Goal: Book appointment/travel/reservation

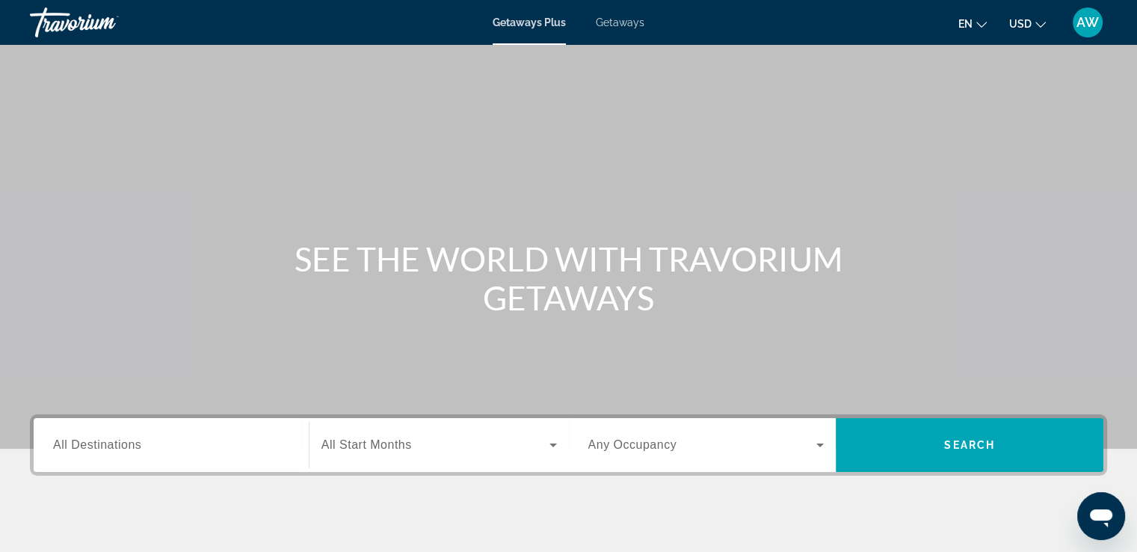
click at [247, 459] on div "Search widget" at bounding box center [171, 445] width 236 height 43
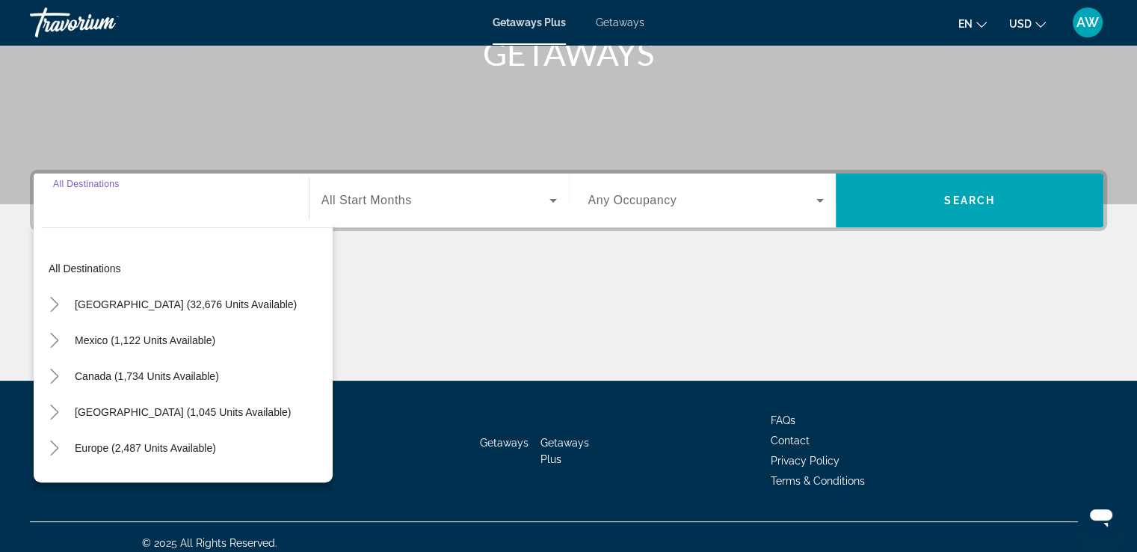
scroll to position [256, 0]
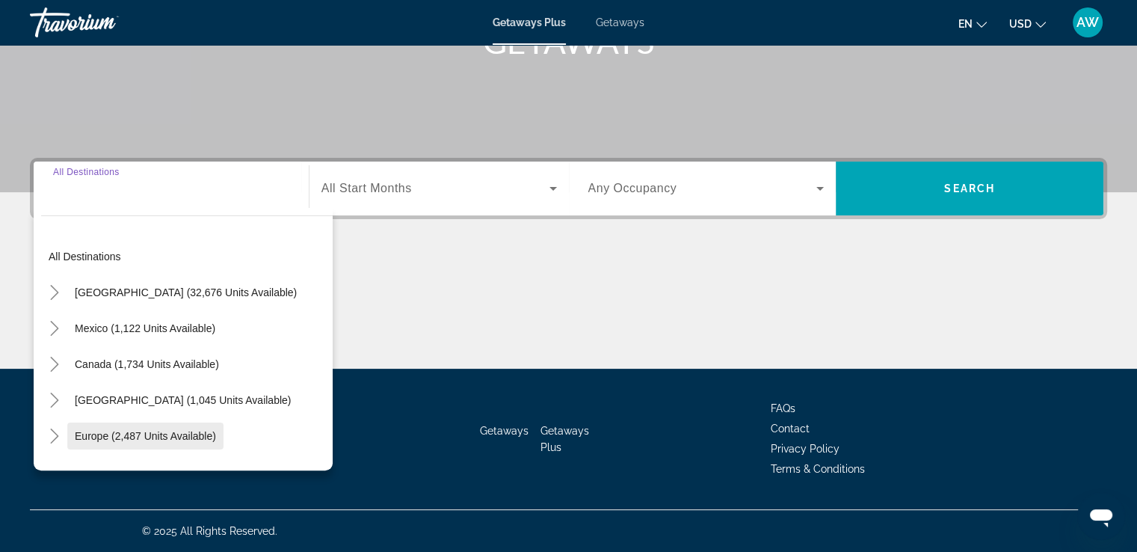
click at [158, 432] on span "Europe (2,487 units available)" at bounding box center [145, 436] width 141 height 12
type input "**********"
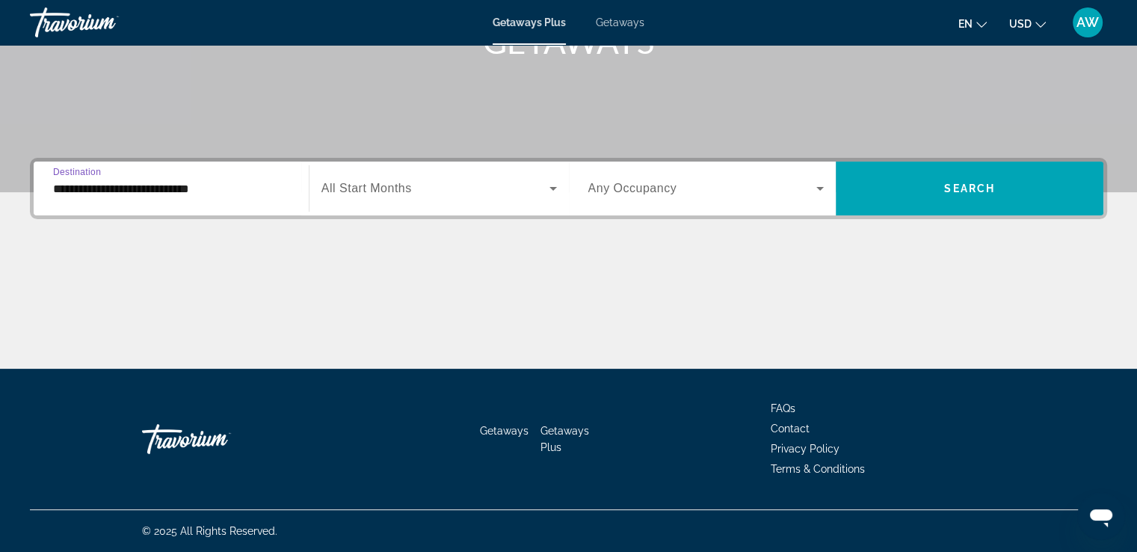
click at [552, 198] on div "Search widget" at bounding box center [438, 188] width 235 height 42
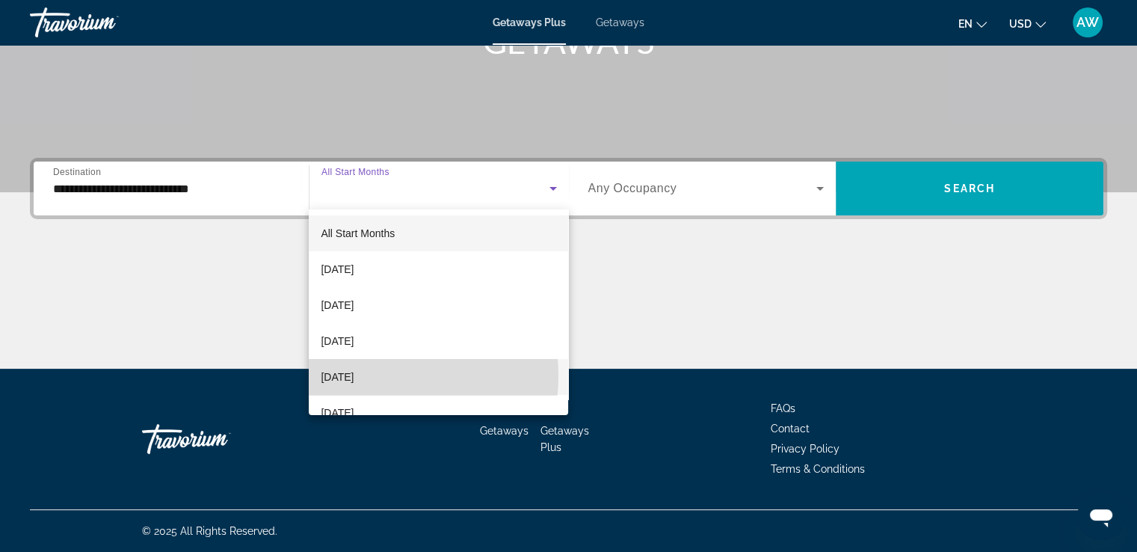
click at [354, 375] on span "[DATE]" at bounding box center [337, 377] width 33 height 18
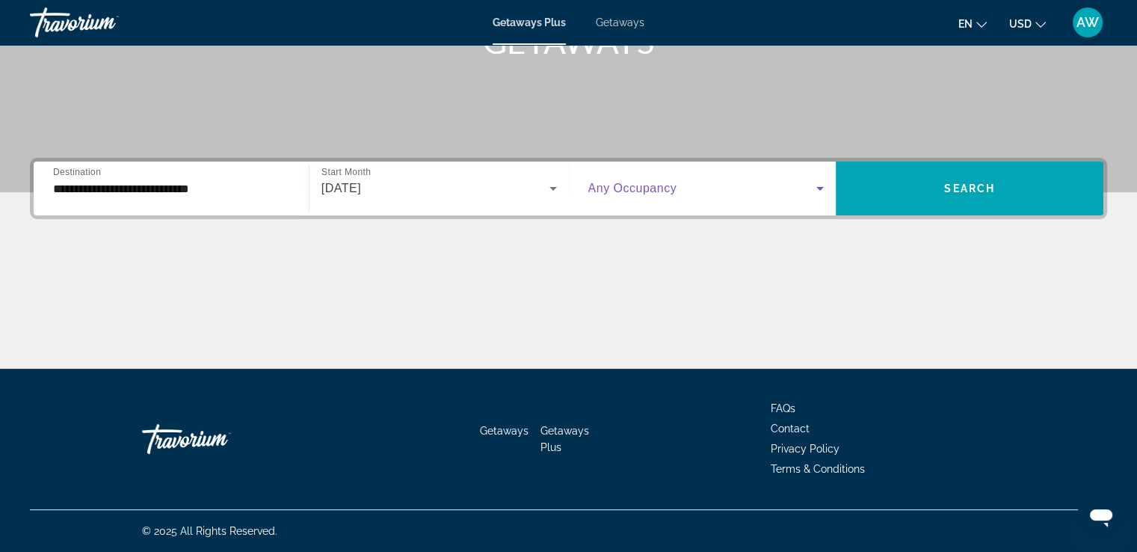
click at [819, 185] on icon "Search widget" at bounding box center [820, 188] width 18 height 18
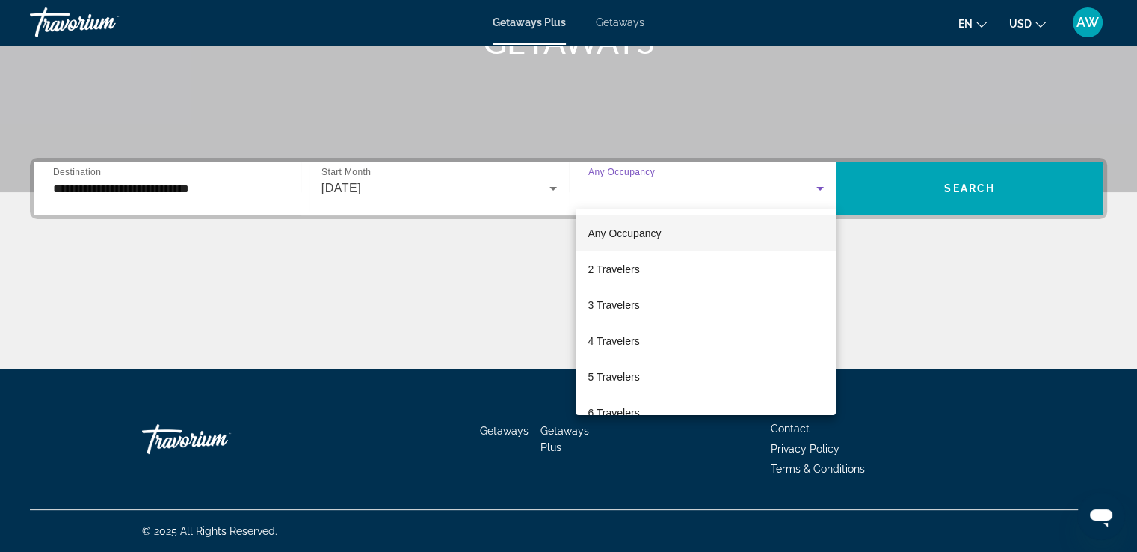
click at [819, 185] on div at bounding box center [568, 276] width 1137 height 552
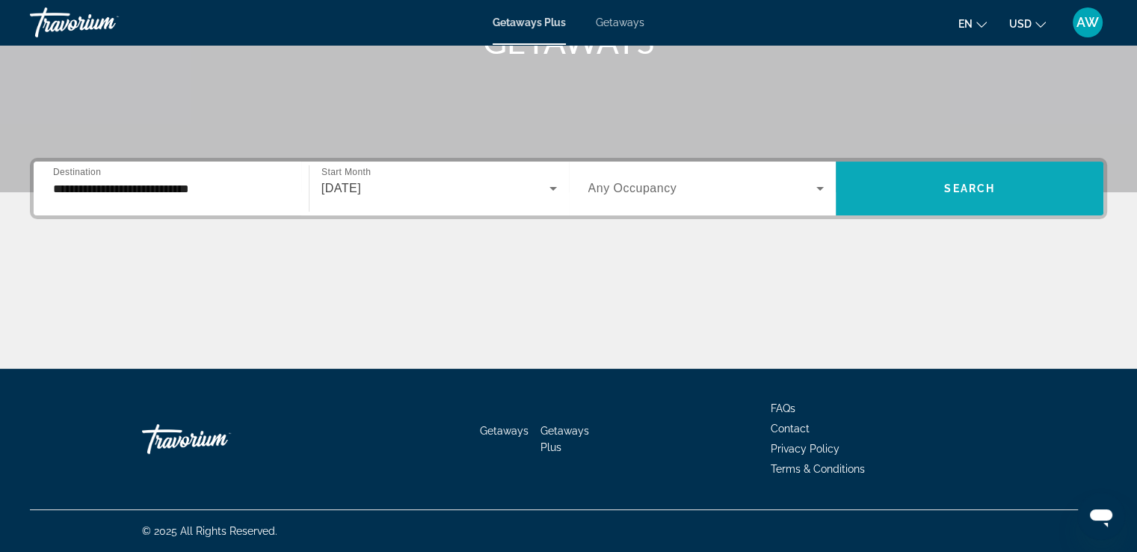
click at [982, 192] on span "Search" at bounding box center [969, 188] width 51 height 12
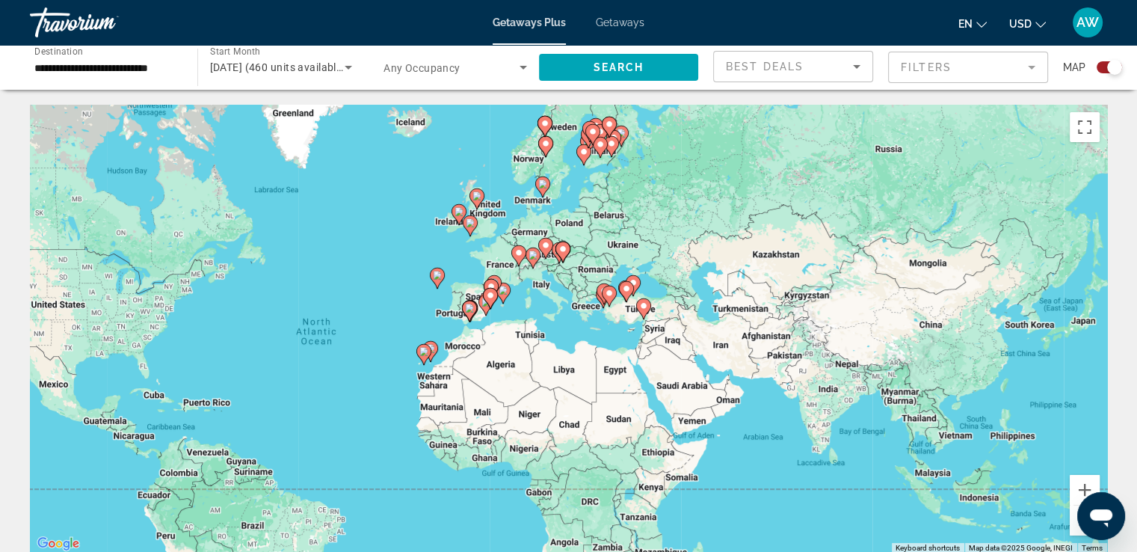
drag, startPoint x: 974, startPoint y: 375, endPoint x: 767, endPoint y: 398, distance: 208.5
click at [767, 398] on div "To activate drag with keyboard, press Alt + Enter. Once in keyboard drag state,…" at bounding box center [568, 329] width 1077 height 449
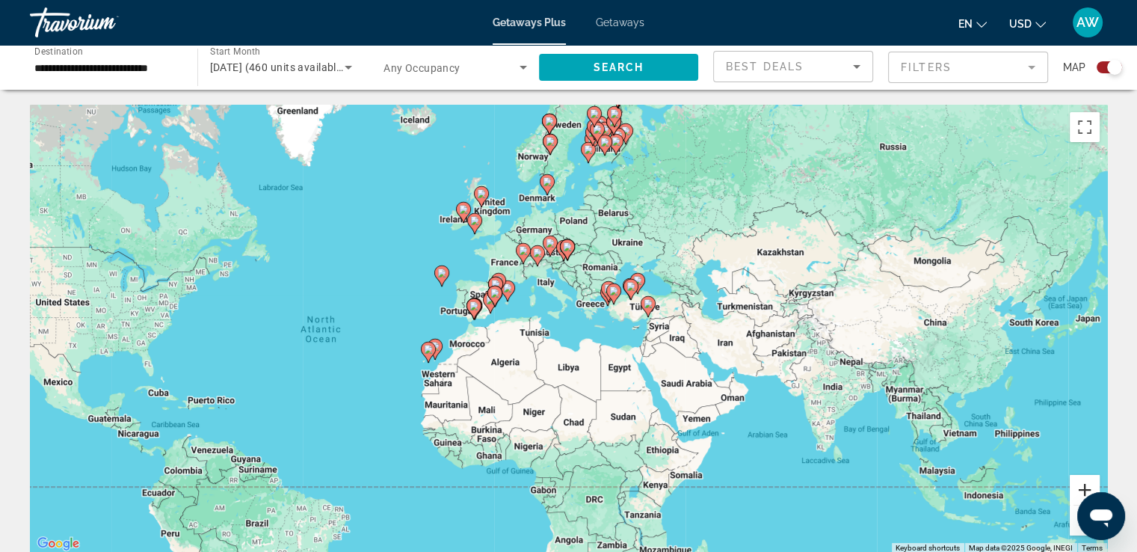
click at [1077, 490] on button "Zoom in" at bounding box center [1085, 490] width 30 height 30
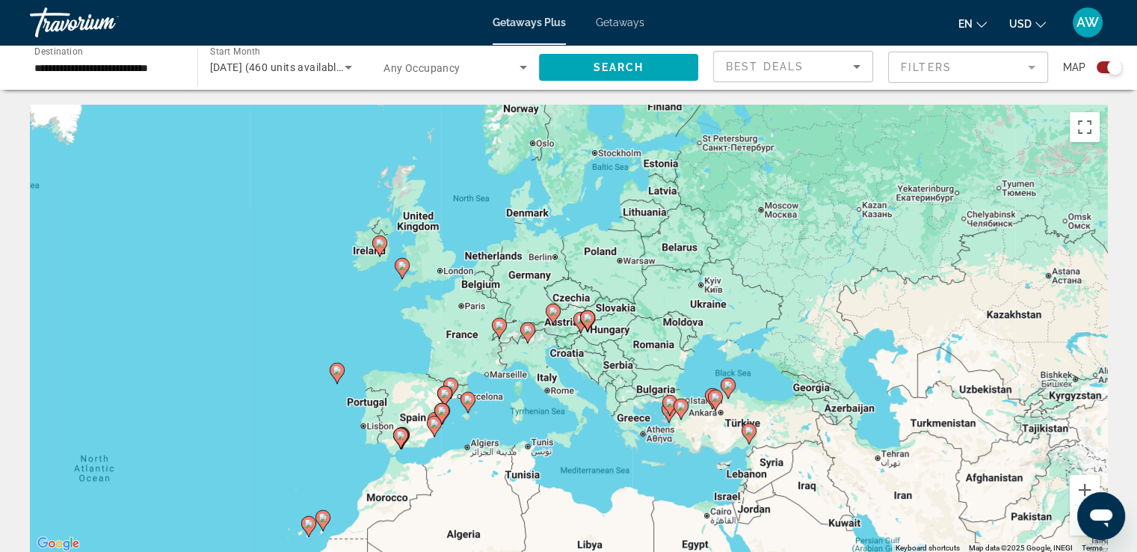
drag, startPoint x: 832, startPoint y: 270, endPoint x: 854, endPoint y: 410, distance: 141.6
click at [854, 410] on div "To activate drag with keyboard, press Alt + Enter. Once in keyboard drag state,…" at bounding box center [568, 329] width 1077 height 449
click at [1083, 487] on button "Zoom in" at bounding box center [1085, 490] width 30 height 30
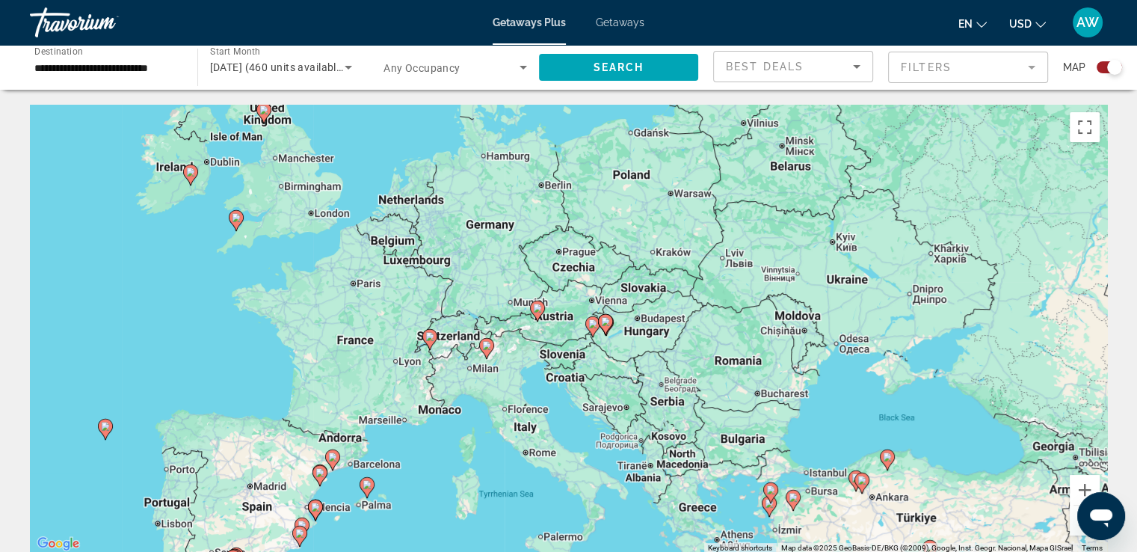
click at [591, 332] on icon "Main content" at bounding box center [591, 326] width 13 height 19
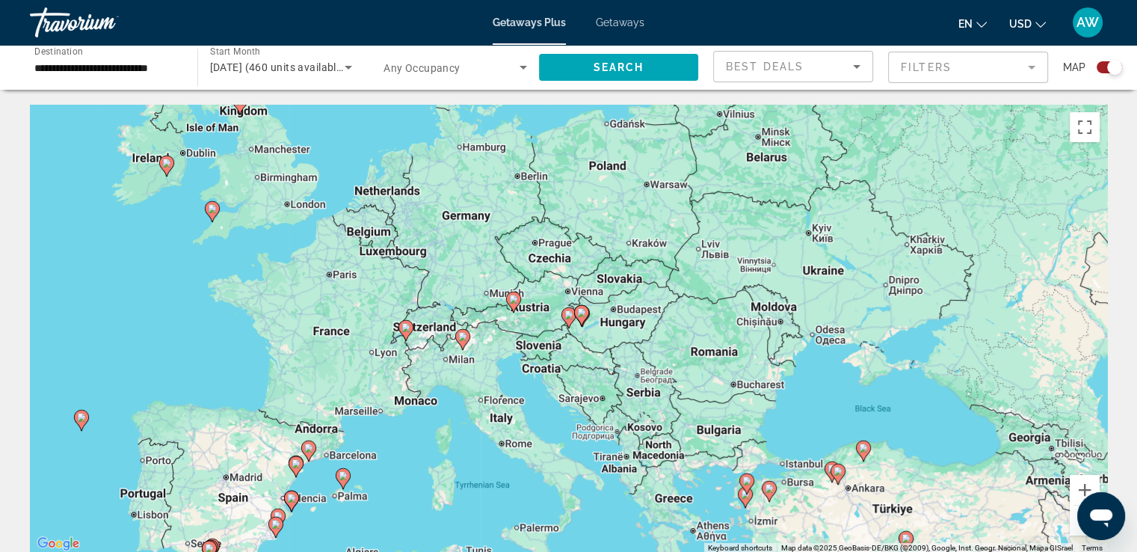
click at [565, 319] on icon "Main content" at bounding box center [567, 317] width 13 height 19
type input "**********"
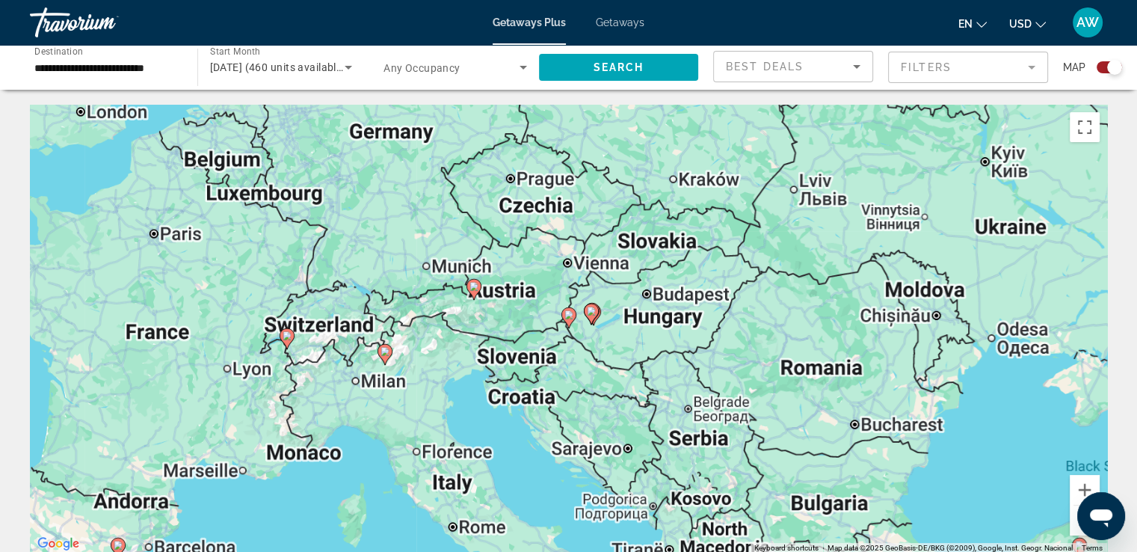
click at [565, 319] on icon "Main content" at bounding box center [567, 317] width 13 height 19
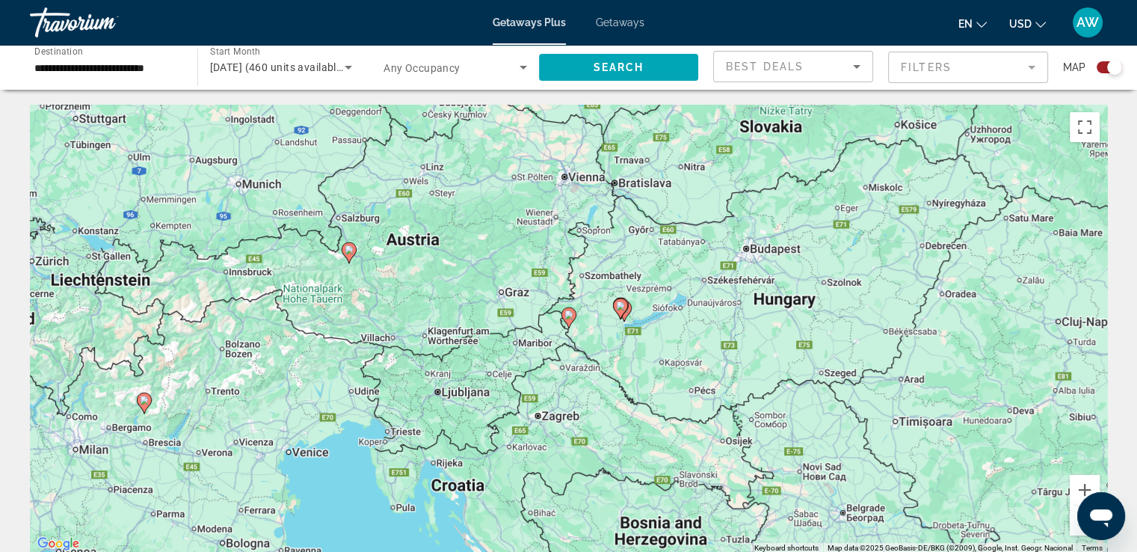
click at [565, 319] on icon "Main content" at bounding box center [567, 317] width 13 height 19
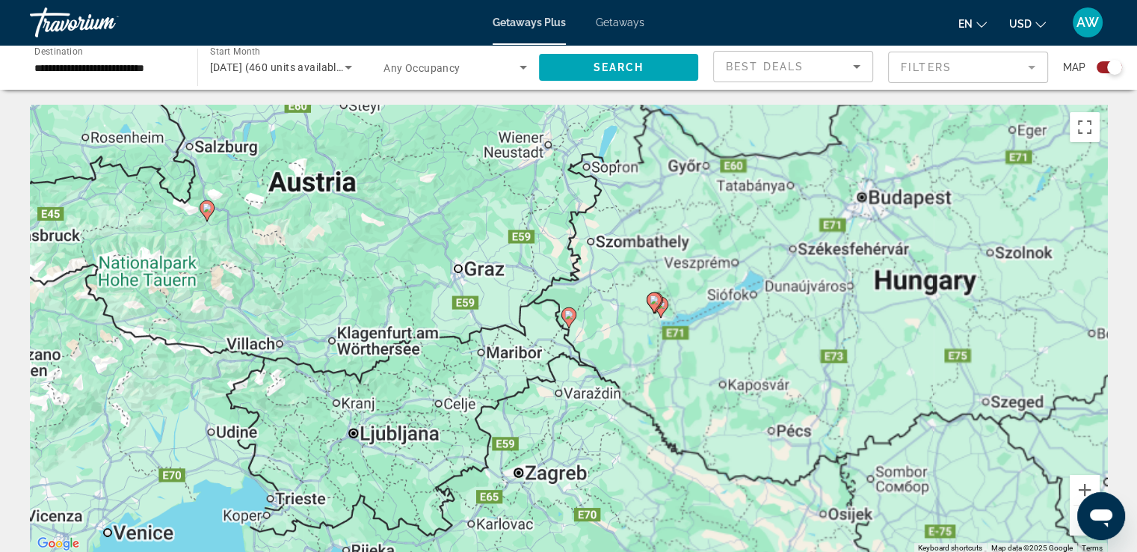
click at [565, 319] on icon "Main content" at bounding box center [567, 317] width 13 height 19
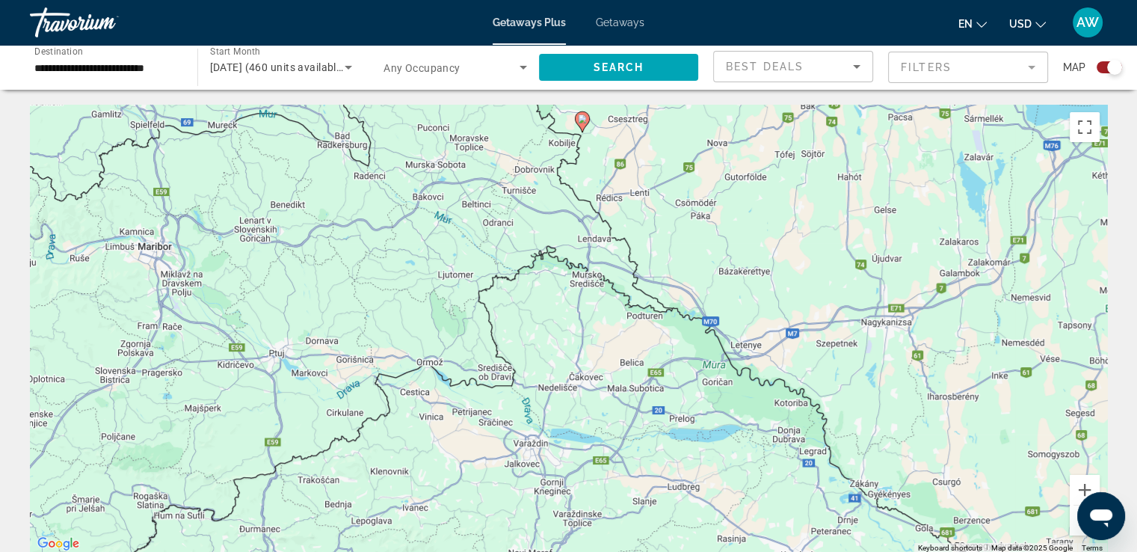
drag, startPoint x: 512, startPoint y: 405, endPoint x: 526, endPoint y: 209, distance: 196.4
click at [526, 209] on div "To activate drag with keyboard, press Alt + Enter. Once in keyboard drag state,…" at bounding box center [568, 329] width 1077 height 449
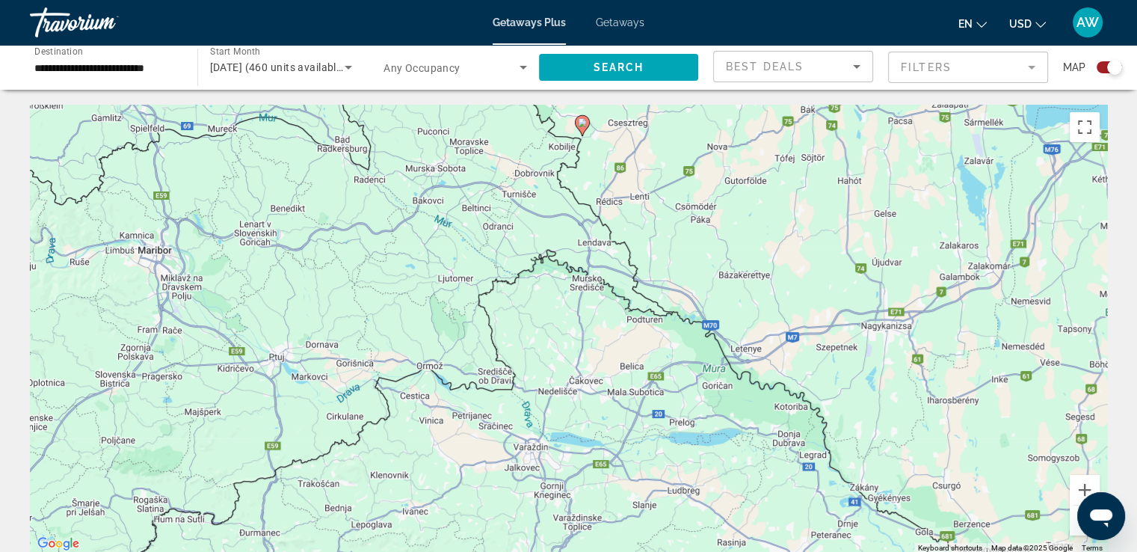
click at [583, 126] on image "Main content" at bounding box center [582, 122] width 9 height 9
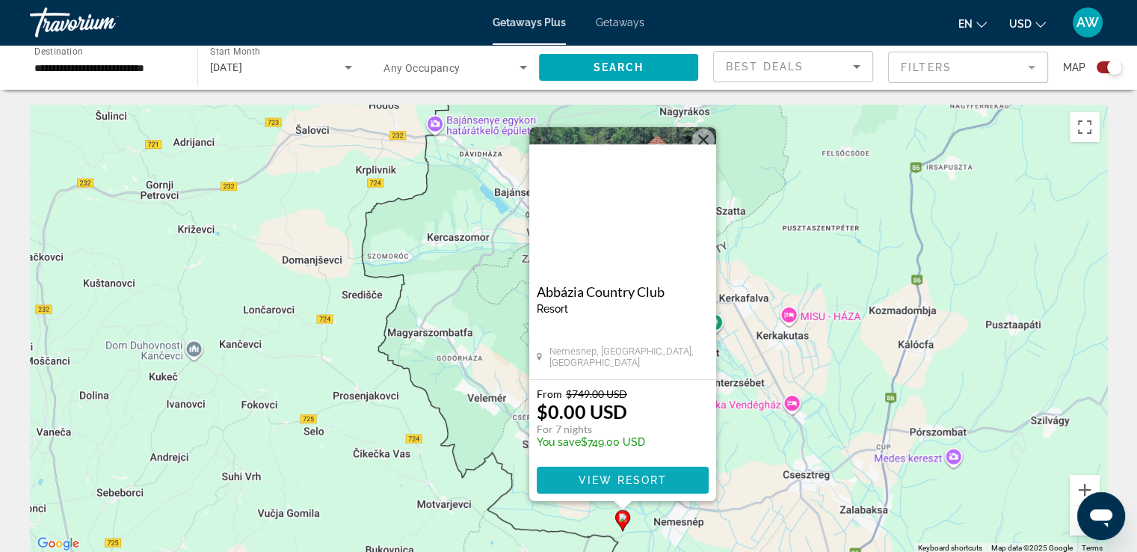
click at [598, 479] on span "View Resort" at bounding box center [622, 480] width 88 height 12
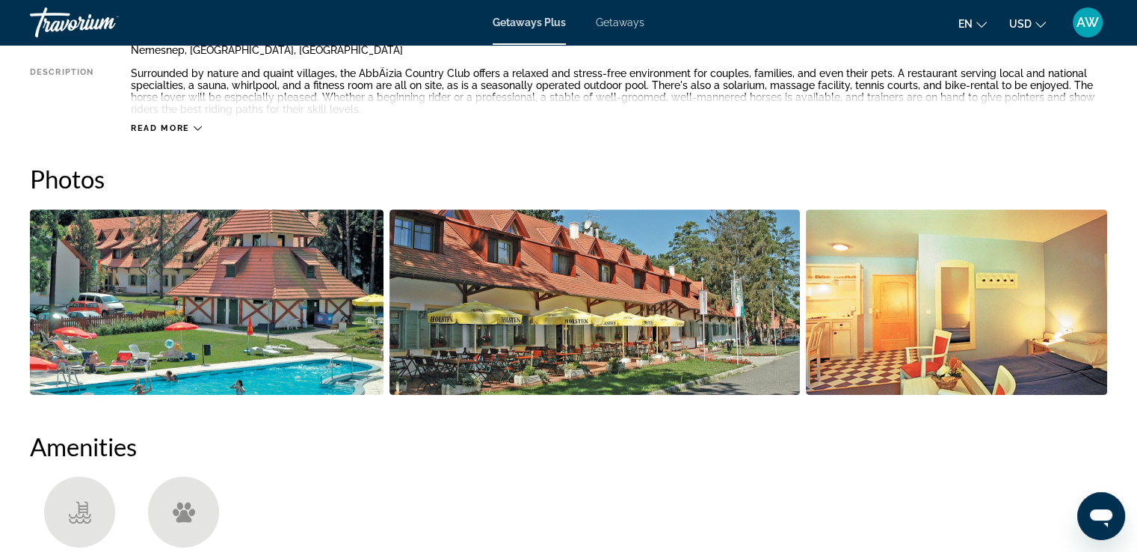
scroll to position [616, 0]
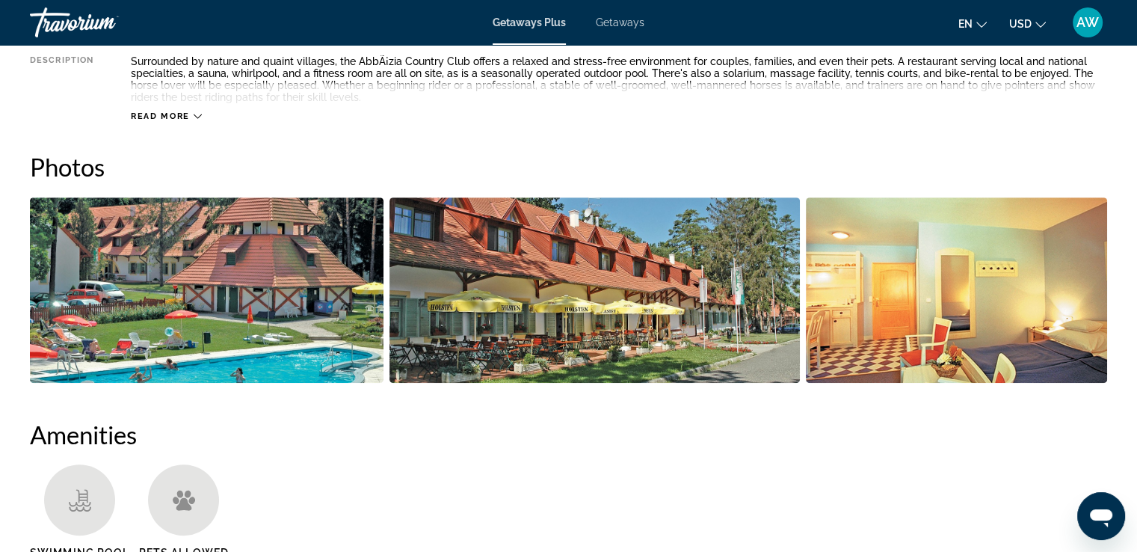
click at [202, 339] on img "Open full-screen image slider" at bounding box center [207, 289] width 354 height 185
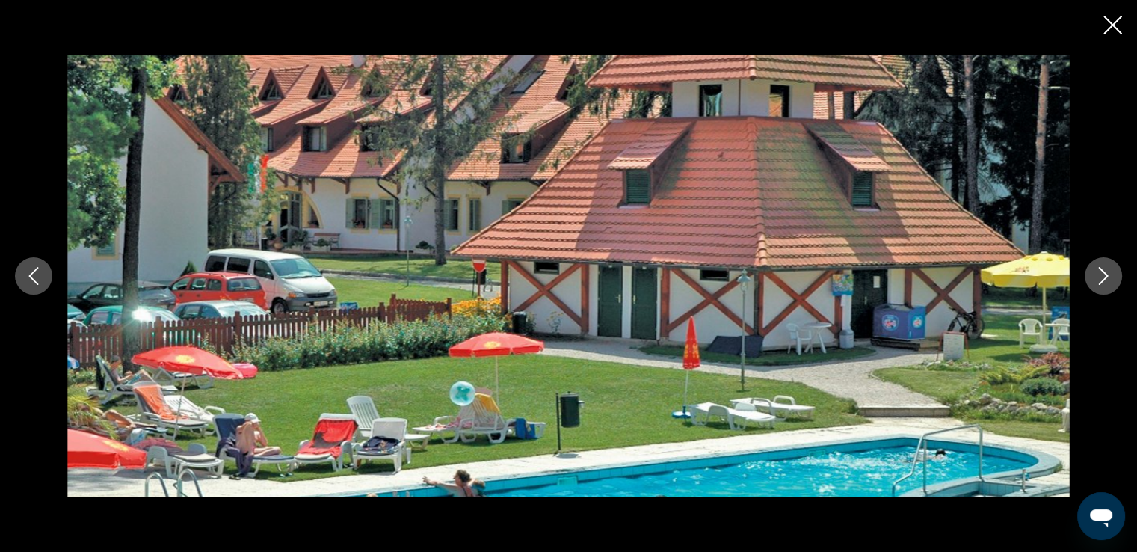
click at [1094, 271] on icon "Next image" at bounding box center [1103, 276] width 18 height 18
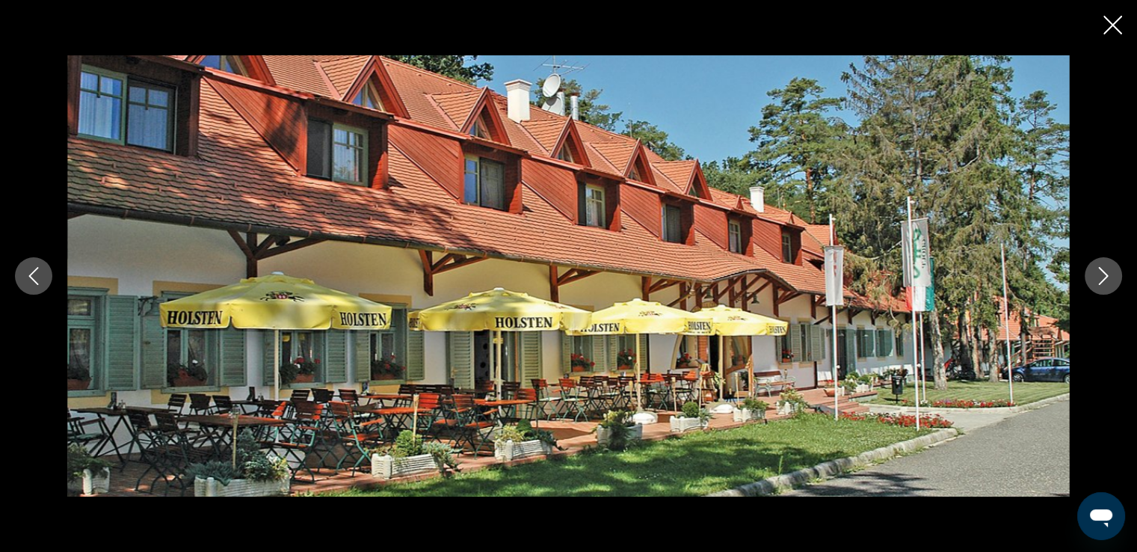
click at [1094, 271] on icon "Next image" at bounding box center [1103, 276] width 18 height 18
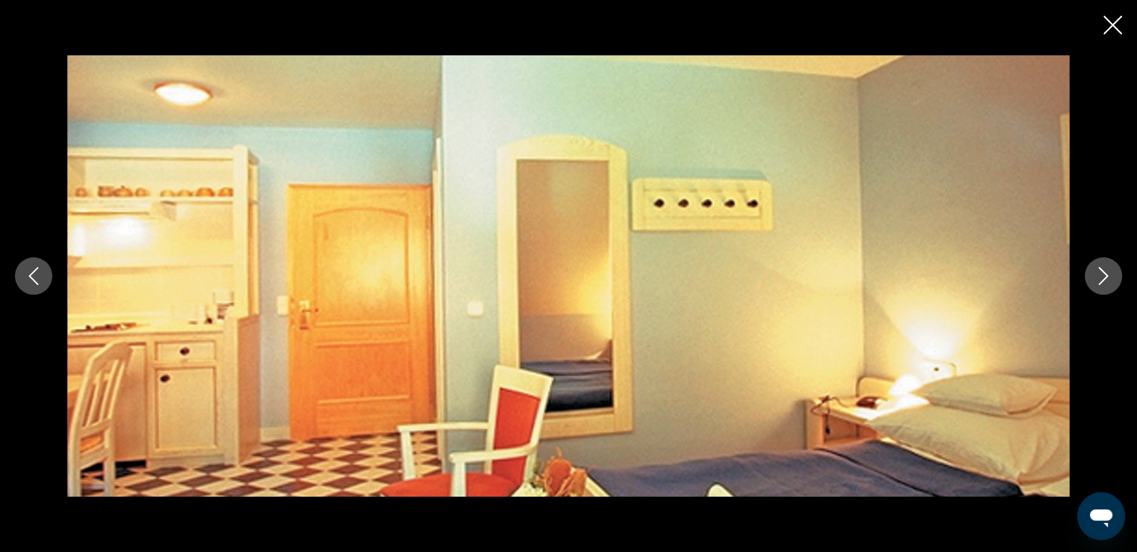
click at [1094, 271] on icon "Next image" at bounding box center [1103, 276] width 18 height 18
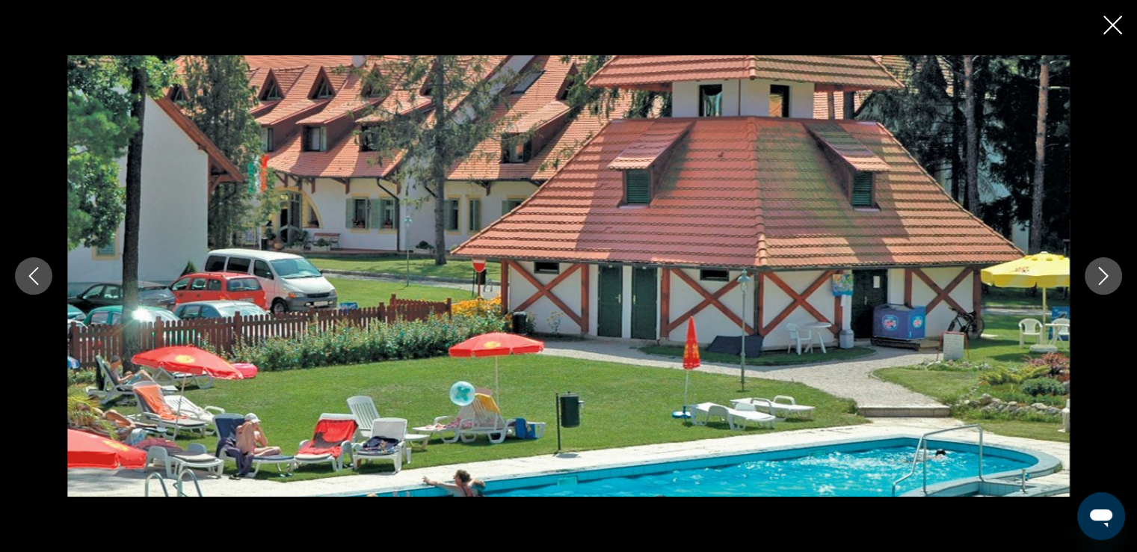
click at [1094, 271] on icon "Next image" at bounding box center [1103, 276] width 18 height 18
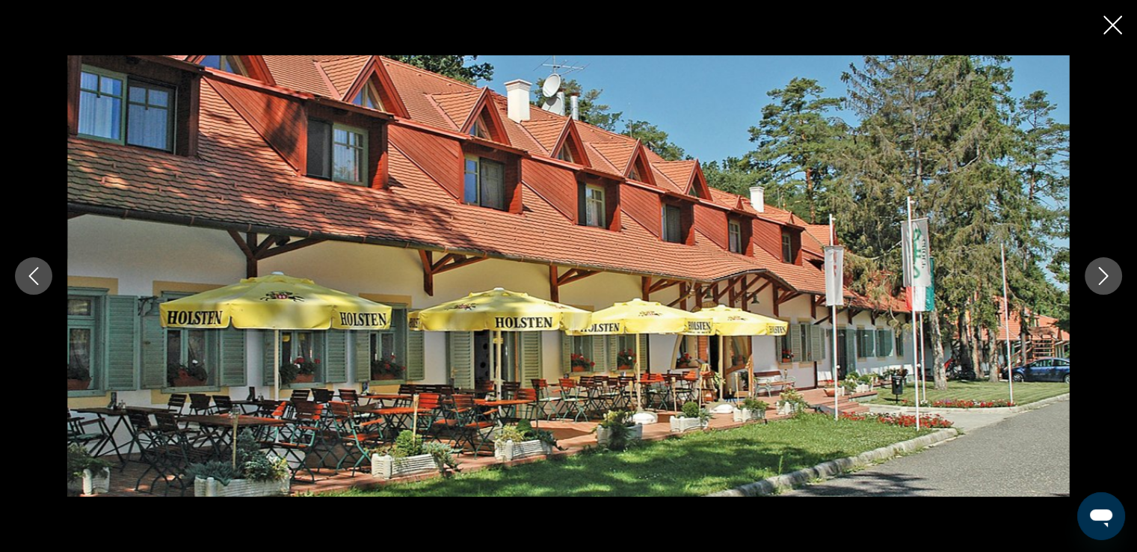
click at [1094, 271] on icon "Next image" at bounding box center [1103, 276] width 18 height 18
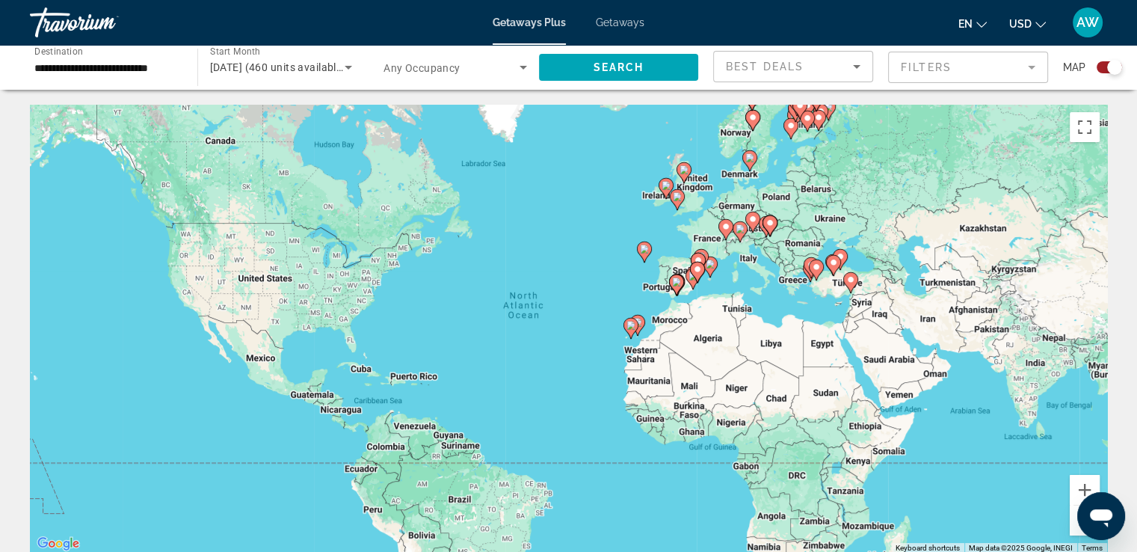
click at [724, 240] on gmp-advanced-marker "Main content" at bounding box center [725, 229] width 15 height 22
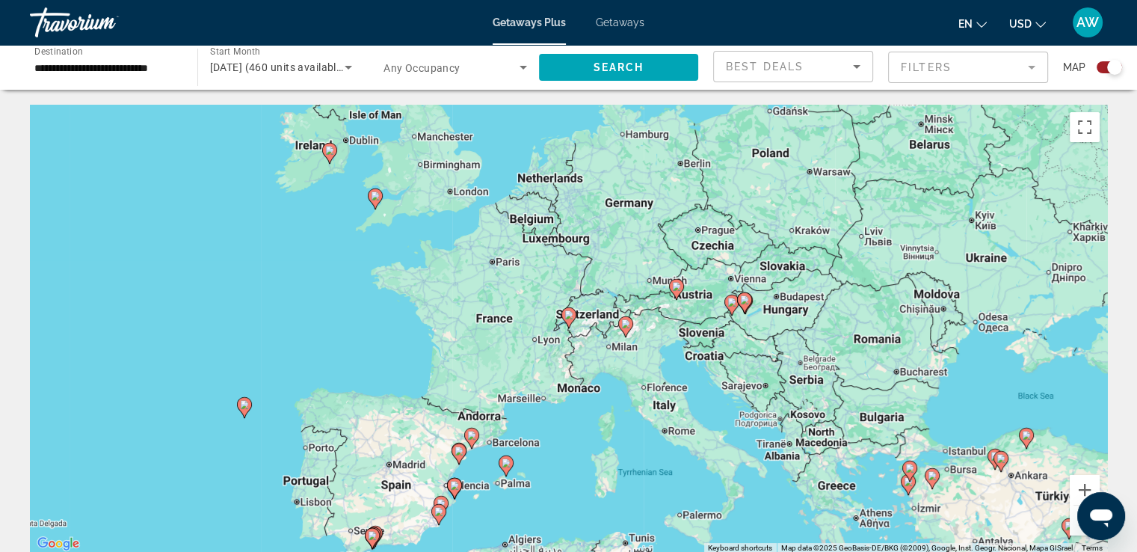
click at [674, 336] on div "To activate drag with keyboard, press Alt + Enter. Once in keyboard drag state,…" at bounding box center [568, 329] width 1077 height 449
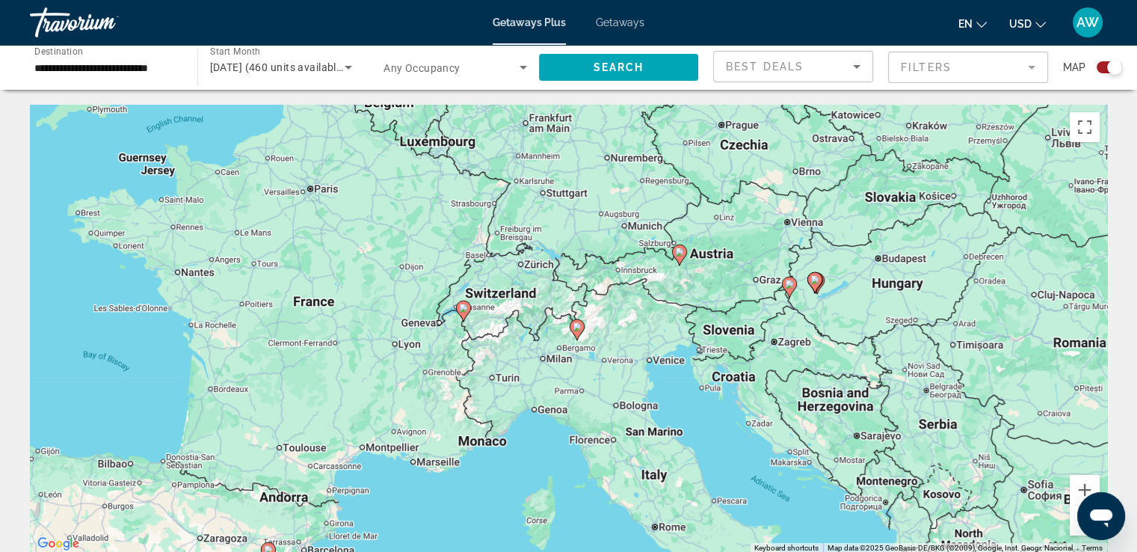
click at [651, 363] on div "To activate drag with keyboard, press Alt + Enter. Once in keyboard drag state,…" at bounding box center [568, 329] width 1077 height 449
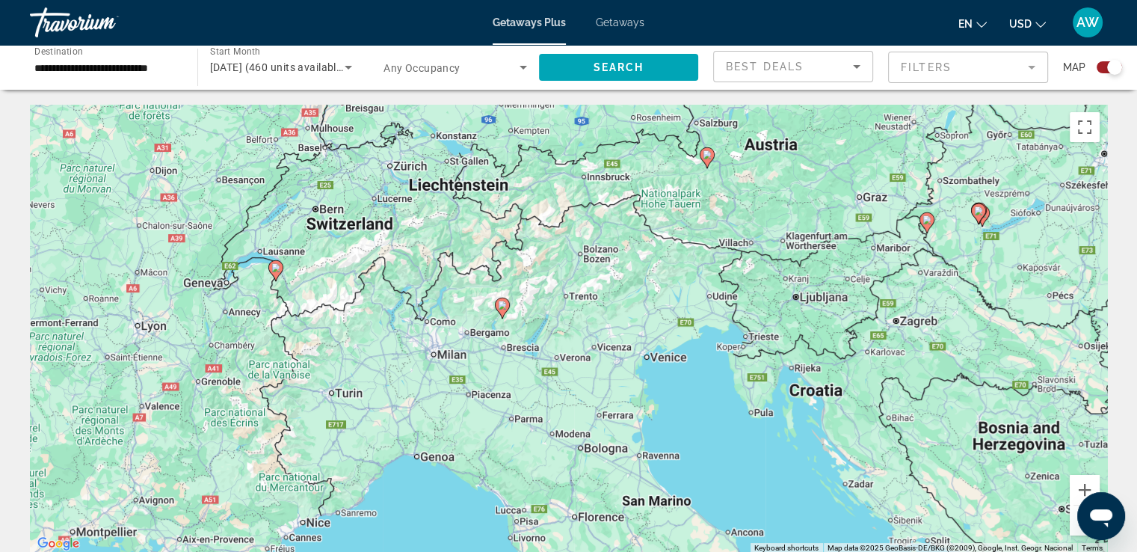
click at [660, 363] on div "To activate drag with keyboard, press Alt + Enter. Once in keyboard drag state,…" at bounding box center [568, 329] width 1077 height 449
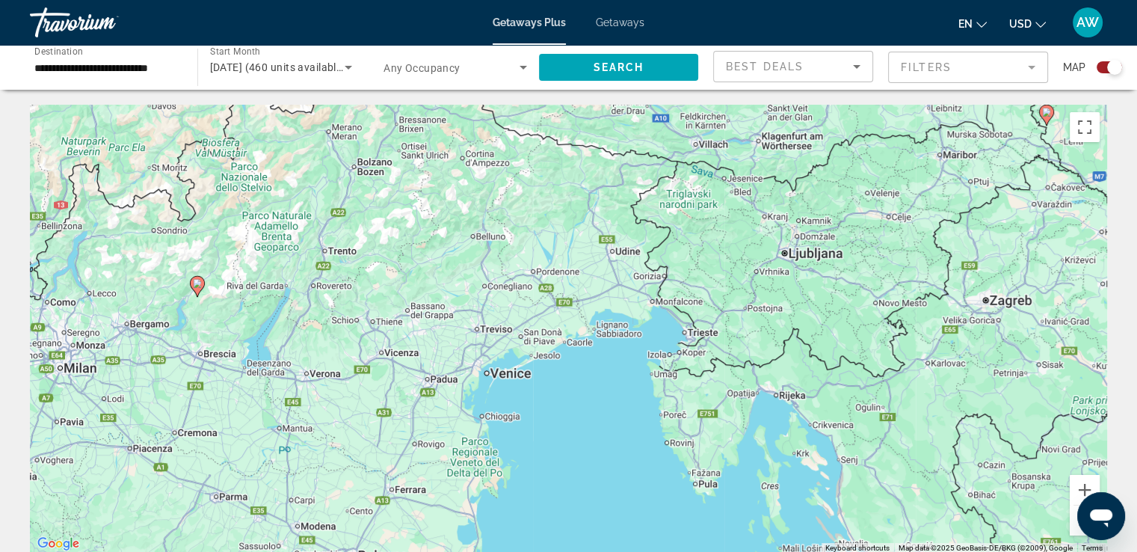
drag, startPoint x: 416, startPoint y: 381, endPoint x: 271, endPoint y: 402, distance: 147.3
click at [271, 402] on div "To activate drag with keyboard, press Alt + Enter. Once in keyboard drag state,…" at bounding box center [568, 329] width 1077 height 449
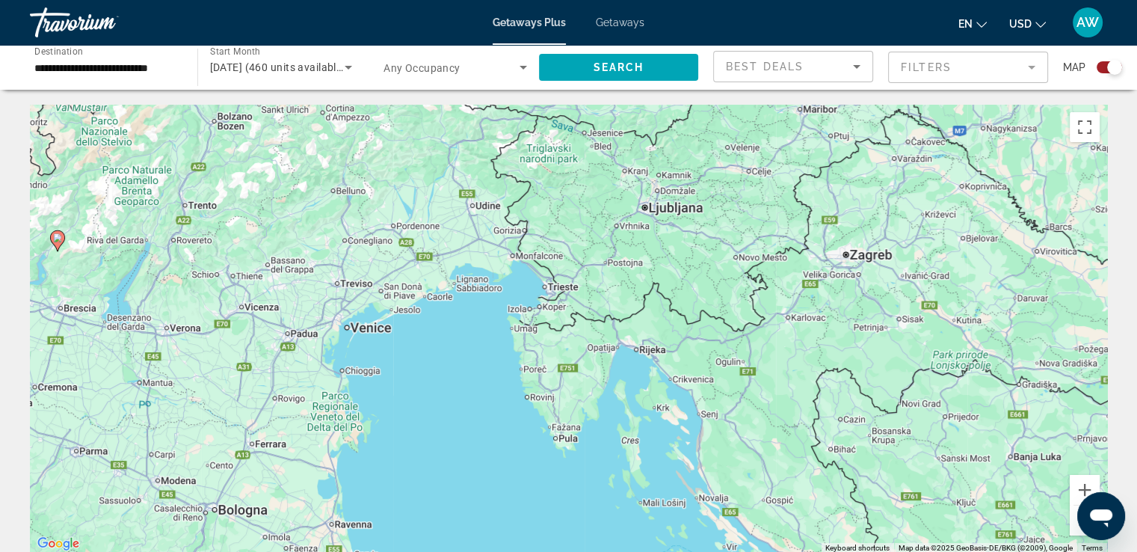
drag, startPoint x: 712, startPoint y: 384, endPoint x: 559, endPoint y: 318, distance: 166.5
click at [559, 318] on div "To activate drag with keyboard, press Alt + Enter. Once in keyboard drag state,…" at bounding box center [568, 329] width 1077 height 449
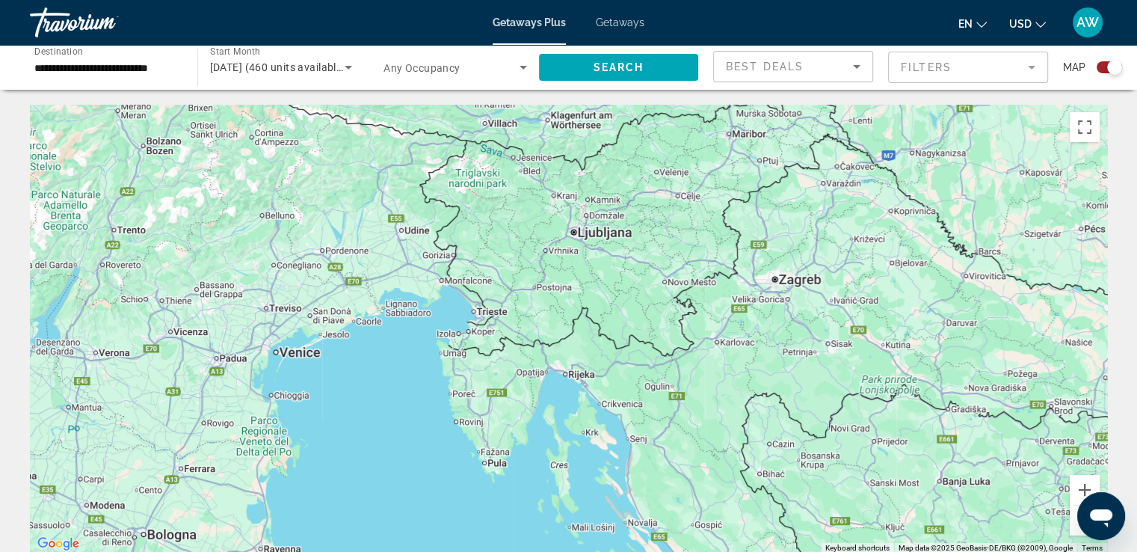
click at [802, 286] on div "To activate drag with keyboard, press Alt + Enter. Once in keyboard drag state,…" at bounding box center [568, 329] width 1077 height 449
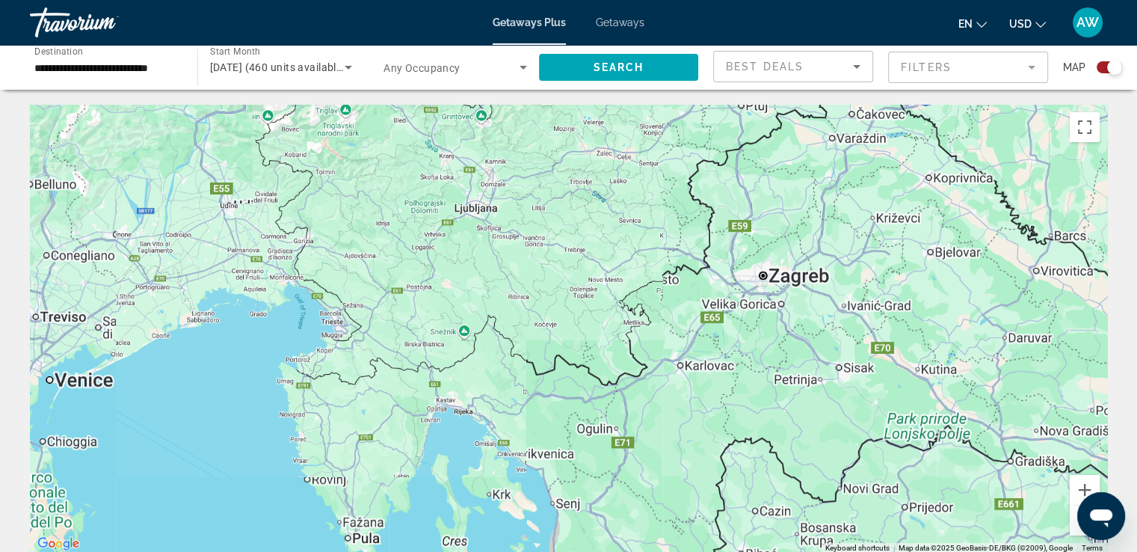
click at [802, 286] on div "Main content" at bounding box center [568, 329] width 1077 height 449
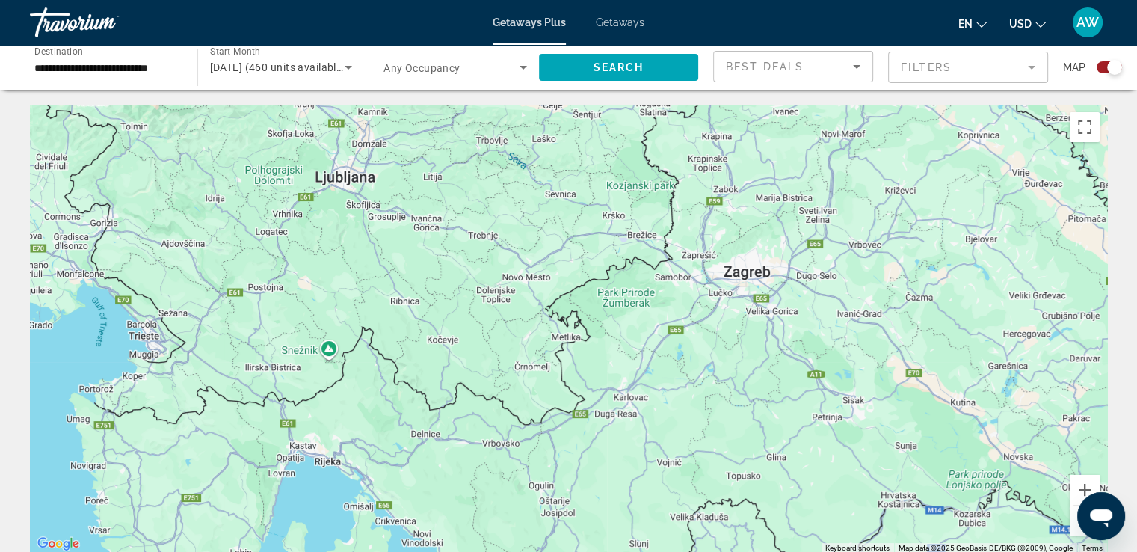
click at [752, 283] on div "Main content" at bounding box center [568, 329] width 1077 height 449
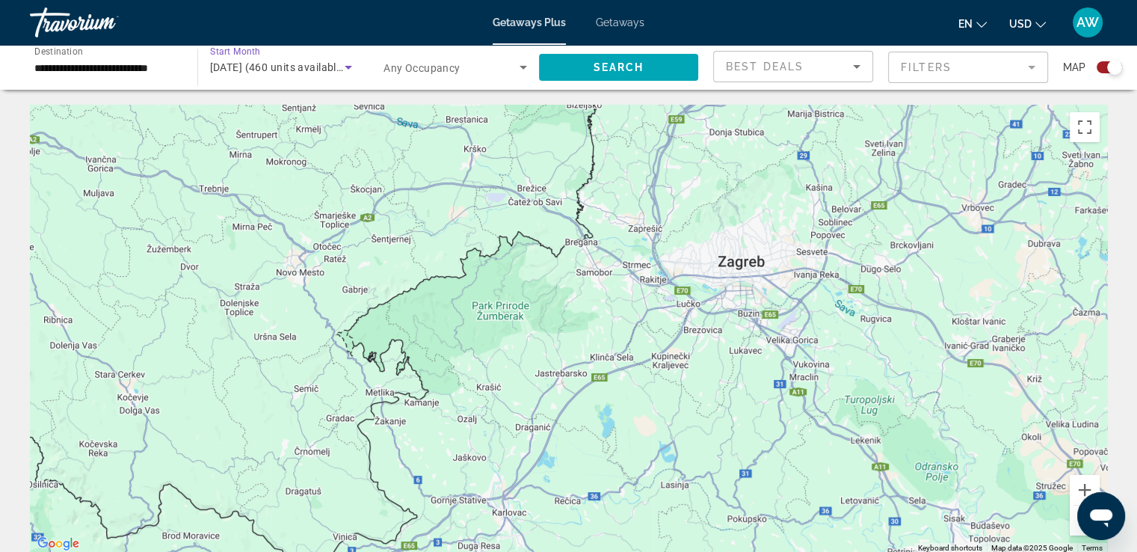
click at [350, 67] on icon "Search widget" at bounding box center [348, 68] width 7 height 4
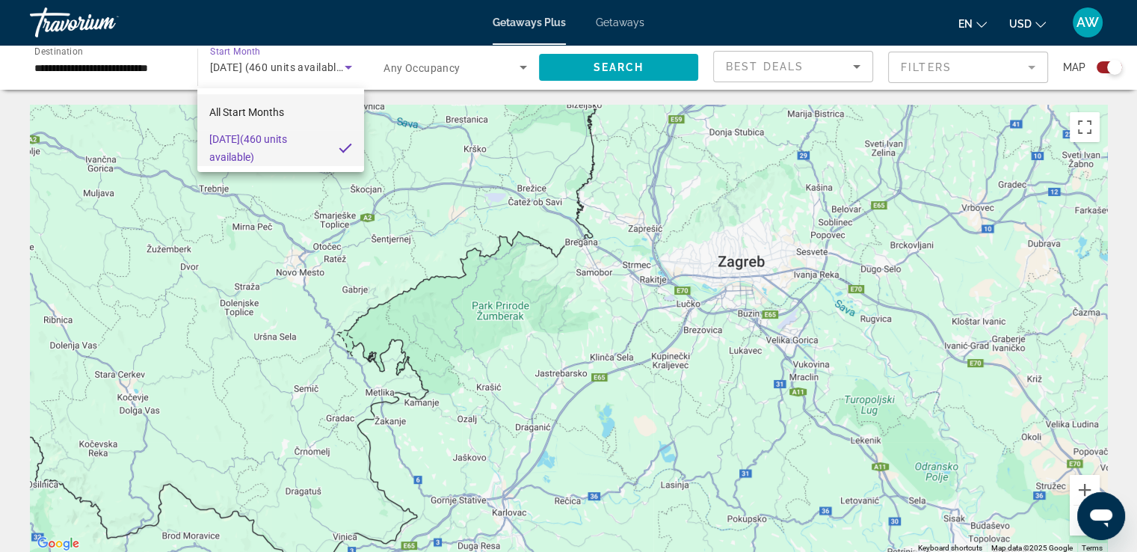
click at [266, 112] on span "All Start Months" at bounding box center [246, 112] width 75 height 12
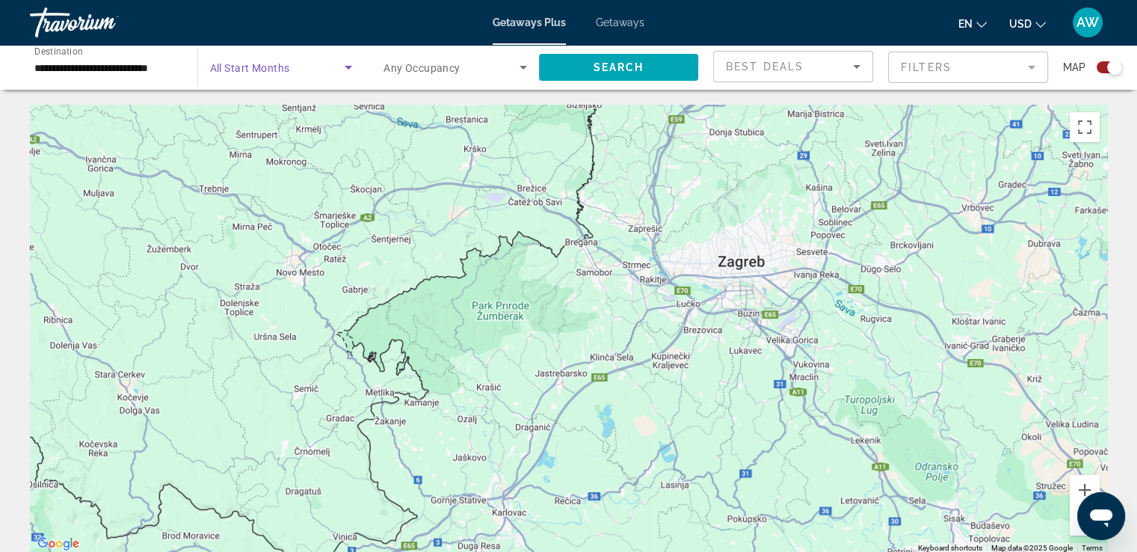
click at [347, 67] on icon "Search widget" at bounding box center [348, 68] width 7 height 4
click at [156, 63] on input "**********" at bounding box center [106, 68] width 144 height 18
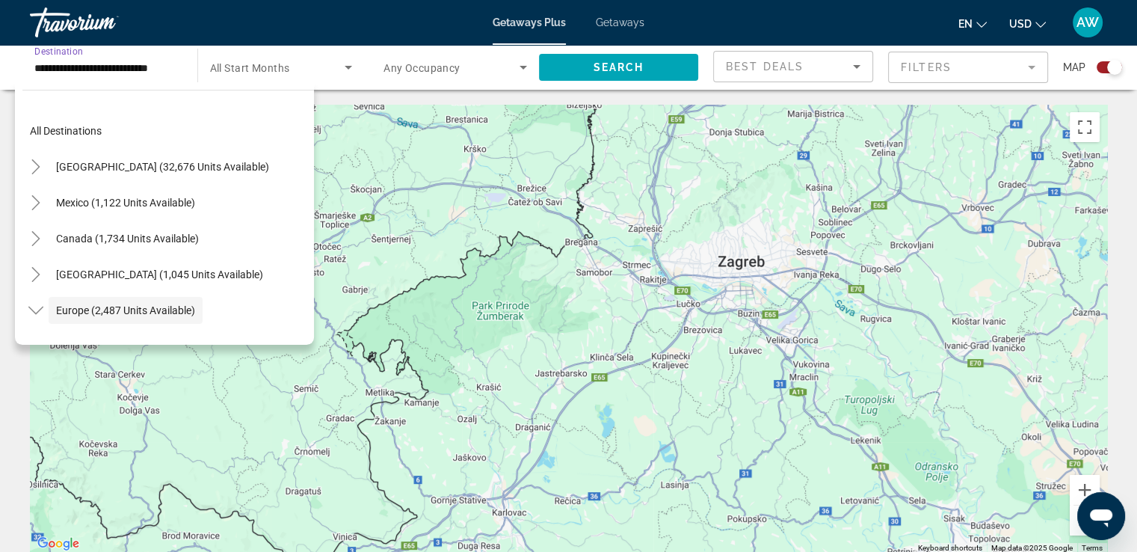
scroll to position [89, 0]
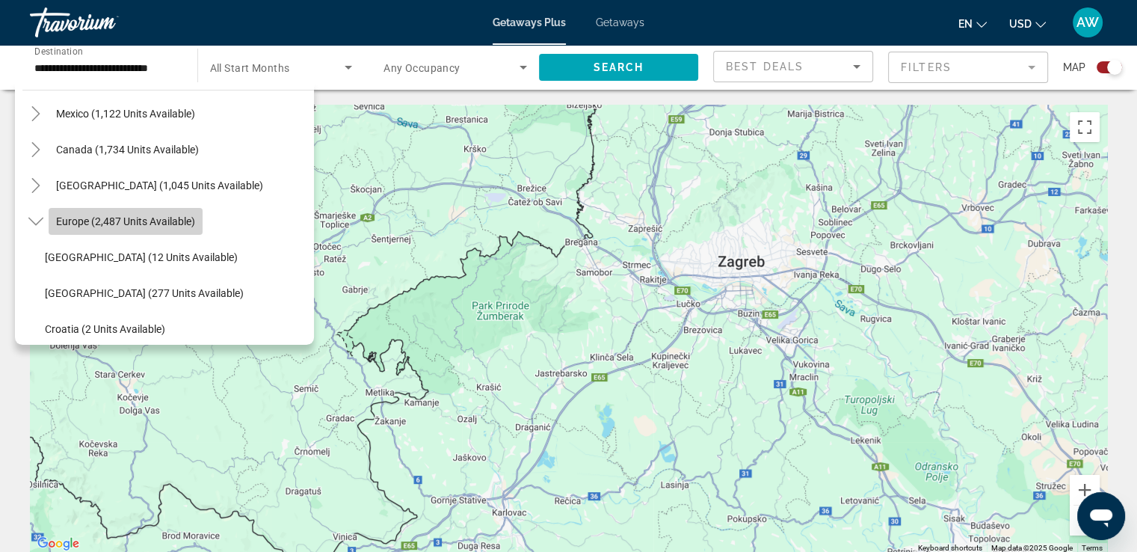
click at [125, 221] on span "Europe (2,487 units available)" at bounding box center [125, 221] width 139 height 12
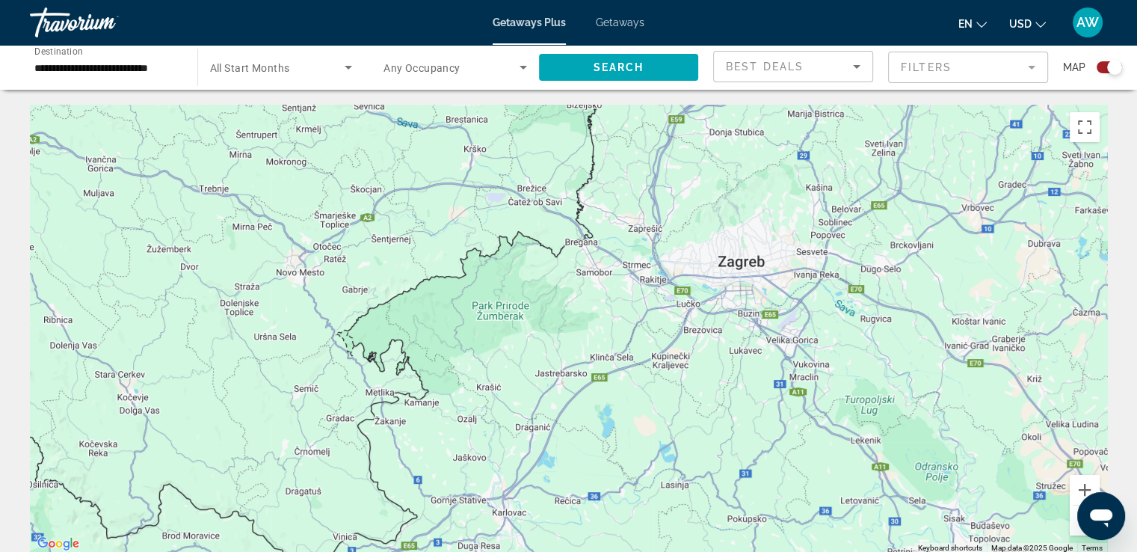
click at [125, 221] on div "Main content" at bounding box center [568, 329] width 1077 height 449
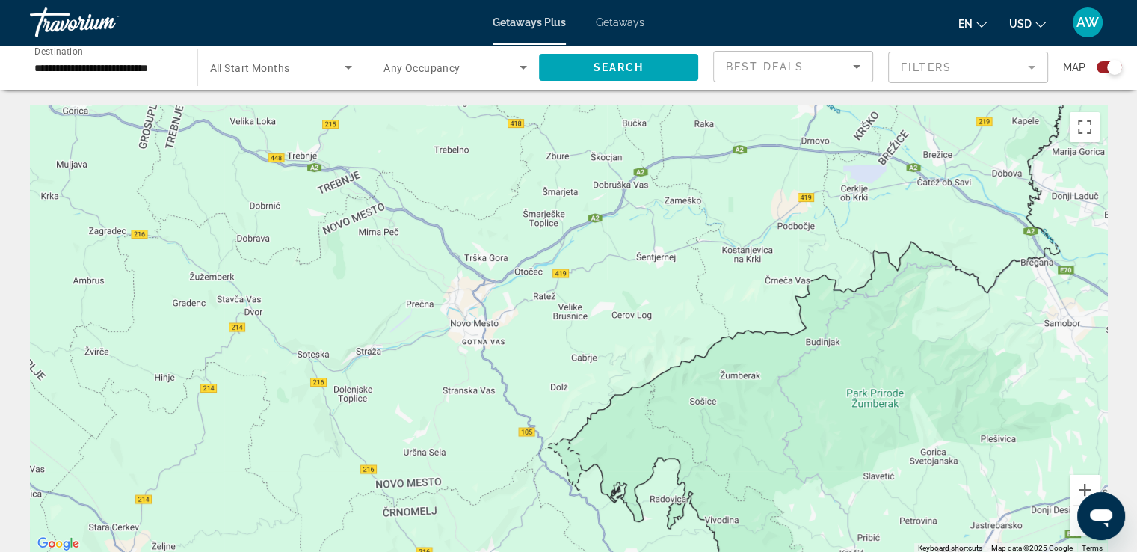
click at [349, 69] on icon "Search widget" at bounding box center [348, 67] width 18 height 18
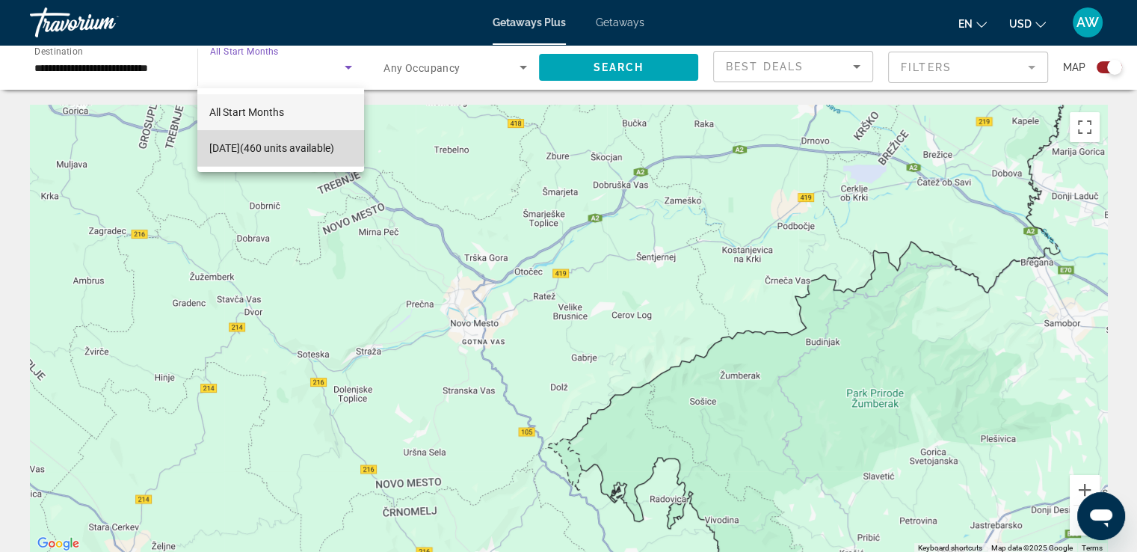
click at [265, 141] on span "[DATE] (460 units available)" at bounding box center [271, 148] width 125 height 18
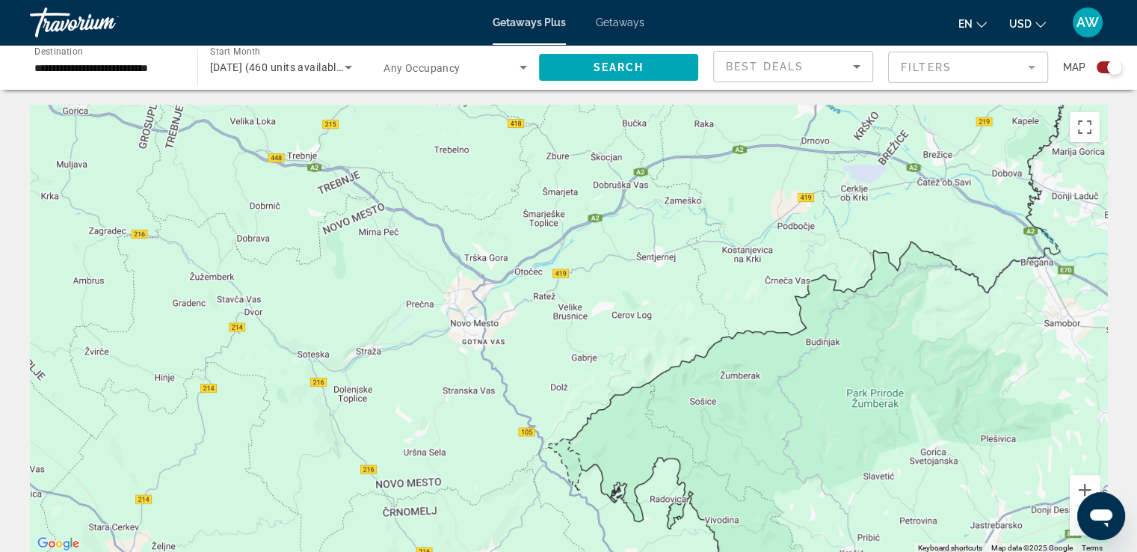
click at [1077, 530] on button "Zoom out" at bounding box center [1085, 520] width 30 height 30
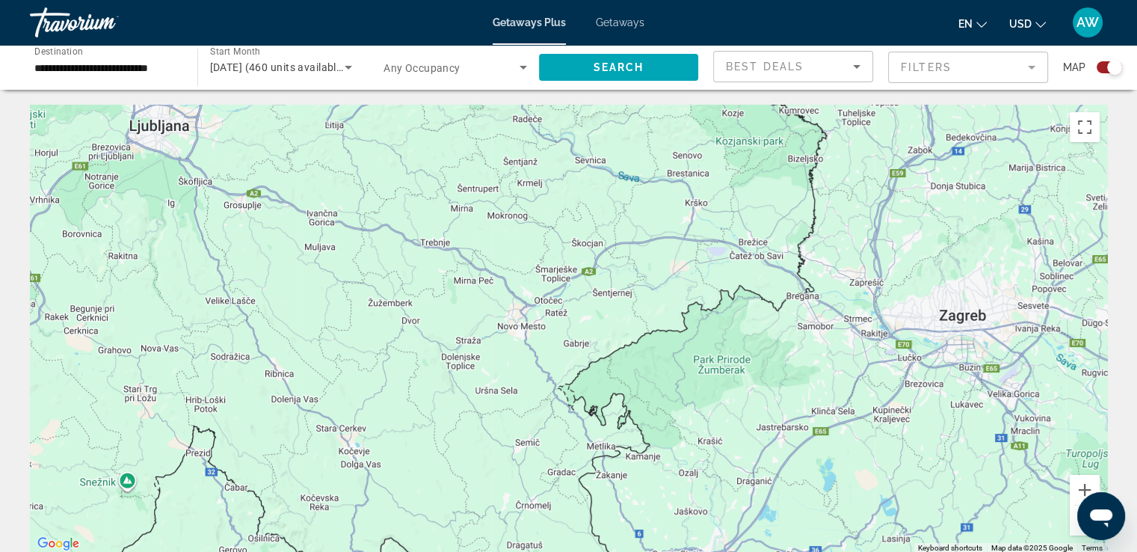
click at [1073, 527] on button "Zoom out" at bounding box center [1085, 520] width 30 height 30
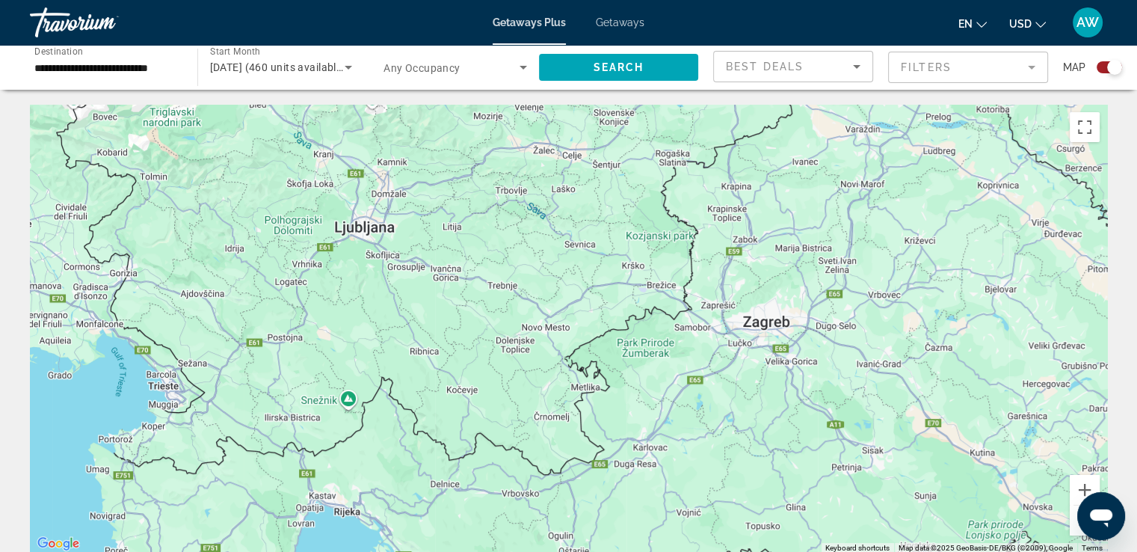
click at [1073, 527] on button "Zoom out" at bounding box center [1085, 520] width 30 height 30
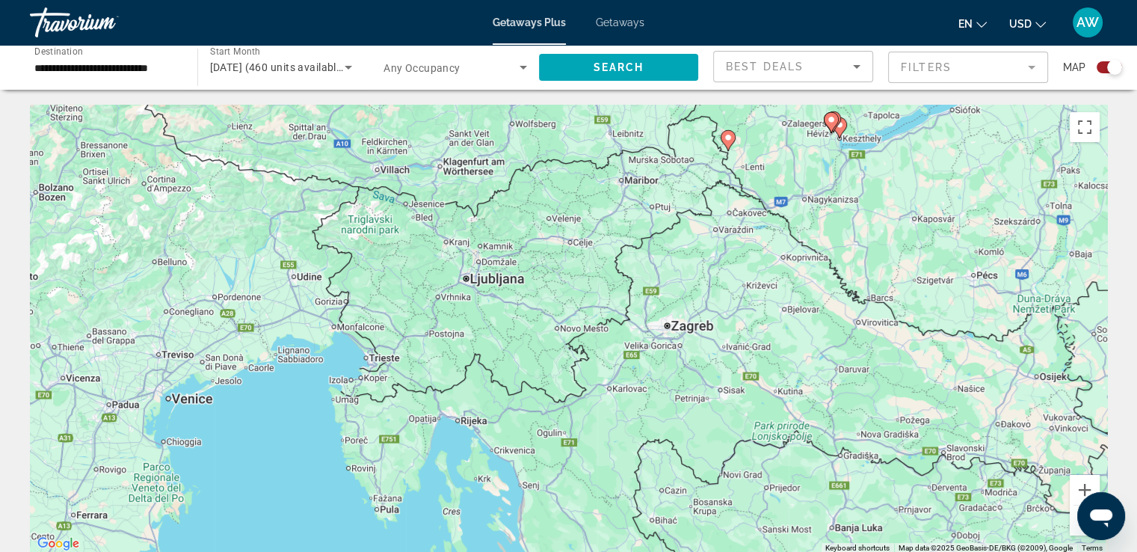
click at [1073, 527] on button "Zoom out" at bounding box center [1085, 520] width 30 height 30
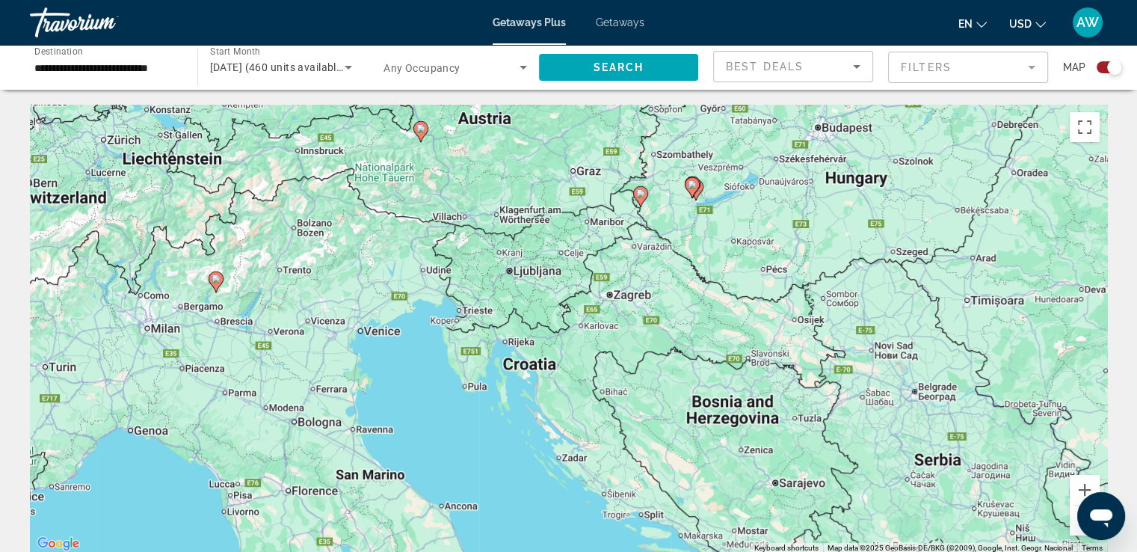
drag, startPoint x: 671, startPoint y: 364, endPoint x: 662, endPoint y: 330, distance: 35.4
click at [662, 330] on div "To activate drag with keyboard, press Alt + Enter. Once in keyboard drag state,…" at bounding box center [568, 329] width 1077 height 449
click at [419, 138] on icon "Main content" at bounding box center [420, 131] width 15 height 21
type input "**********"
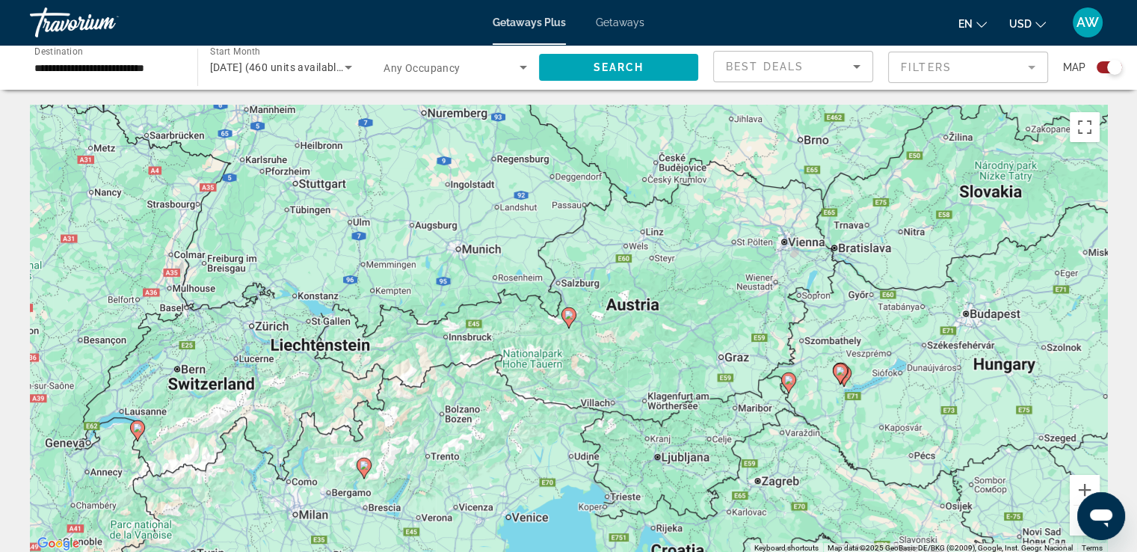
click at [570, 319] on icon "Main content" at bounding box center [567, 317] width 13 height 19
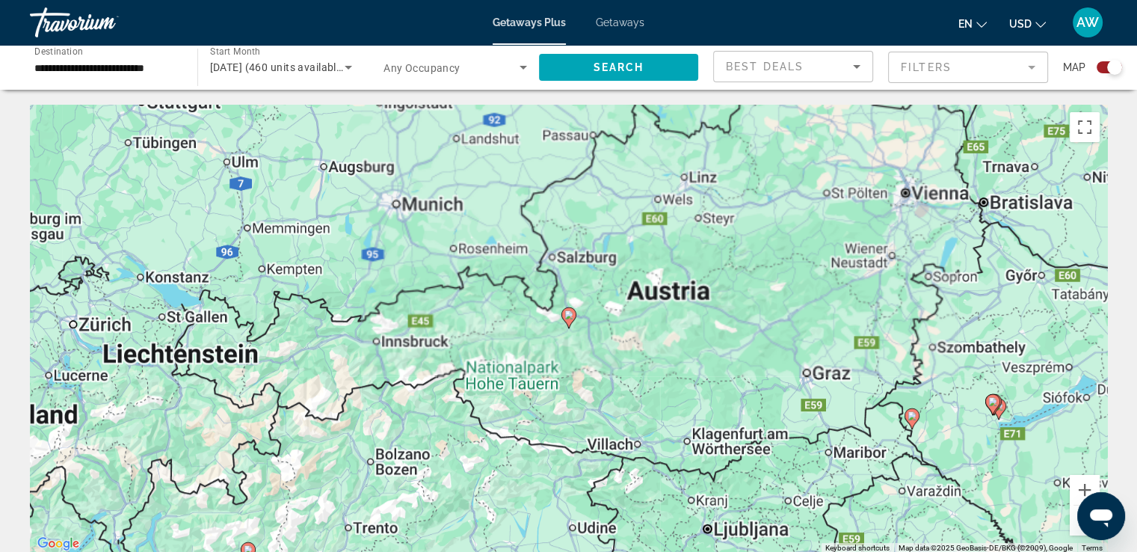
click at [570, 319] on icon "Main content" at bounding box center [567, 317] width 13 height 19
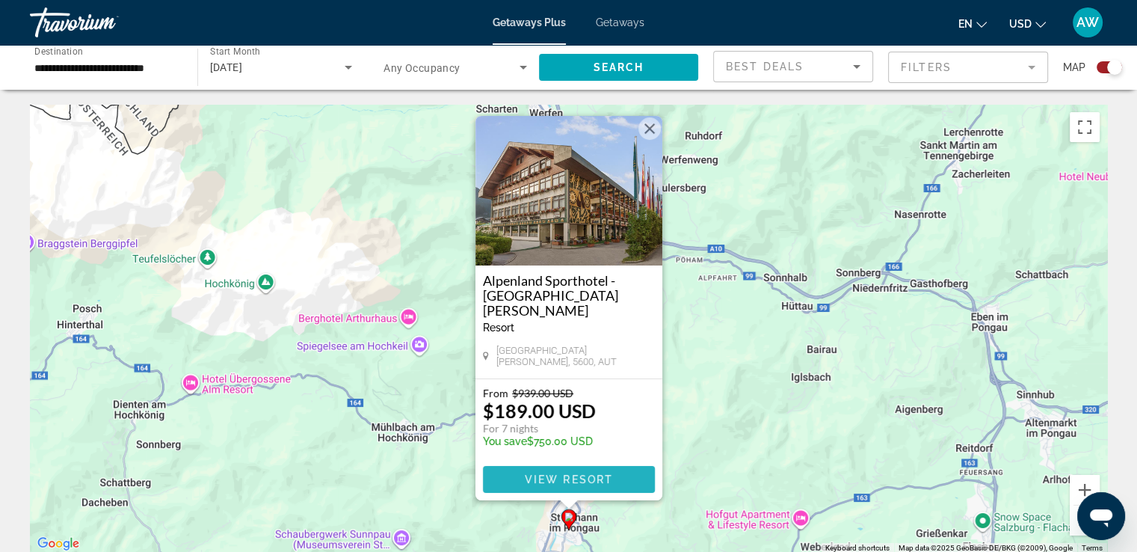
click at [544, 477] on span "View Resort" at bounding box center [568, 479] width 88 height 12
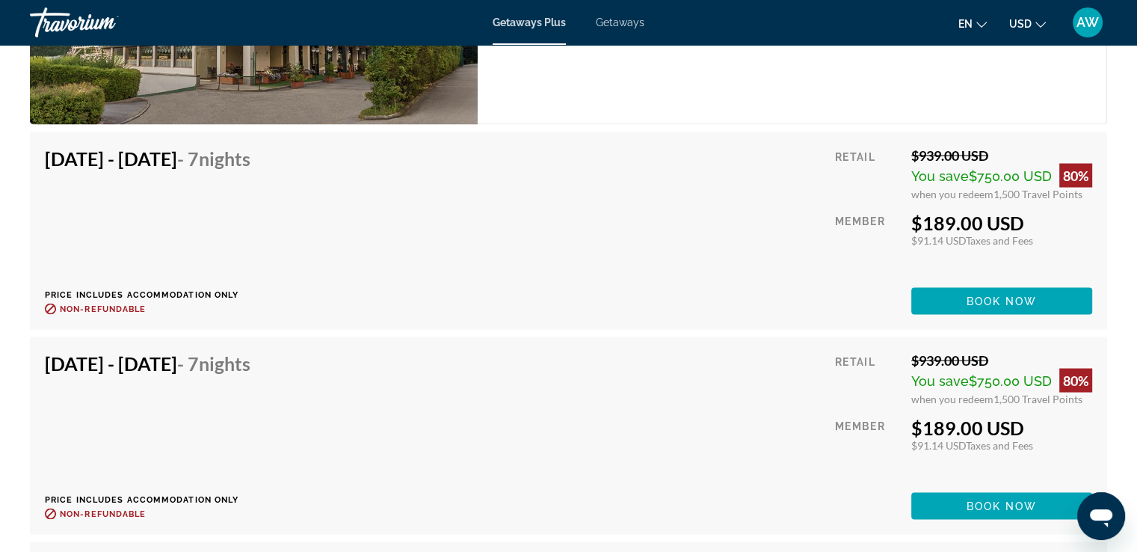
scroll to position [2814, 0]
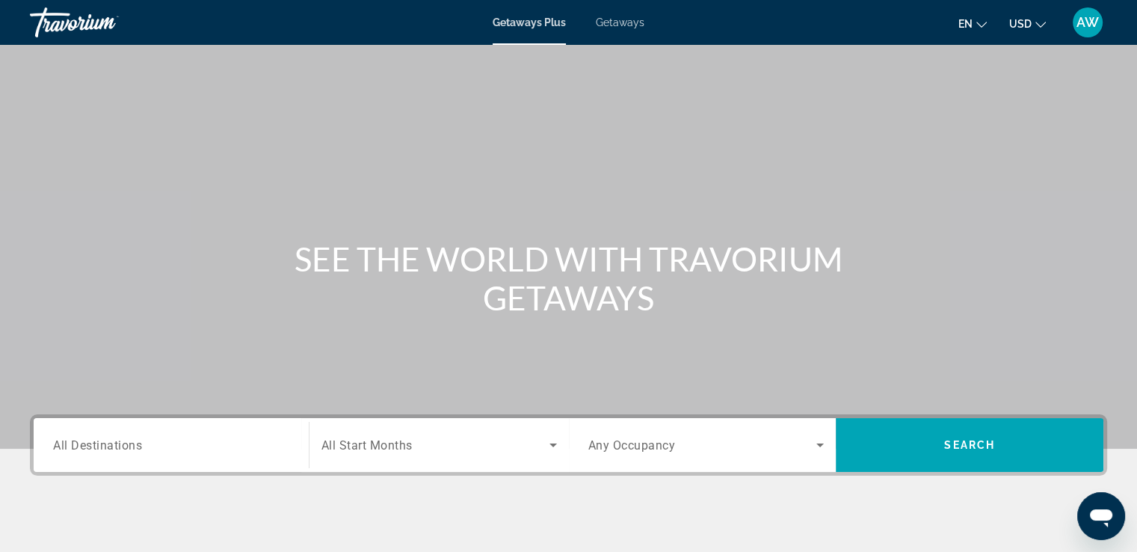
click at [599, 25] on span "Getaways" at bounding box center [620, 22] width 49 height 12
click at [278, 449] on input "Destination All Destinations" at bounding box center [171, 446] width 236 height 18
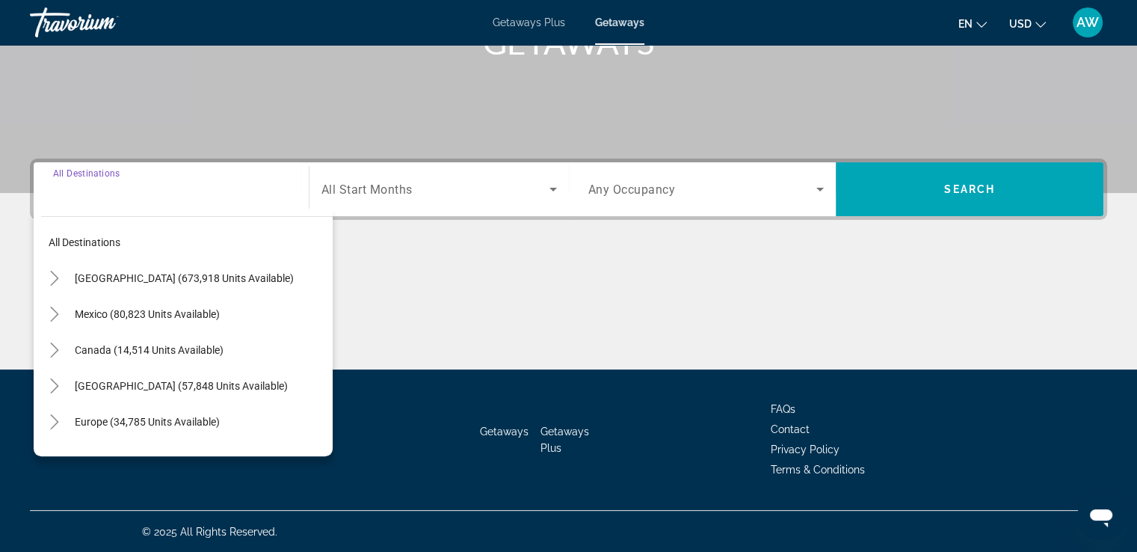
scroll to position [256, 0]
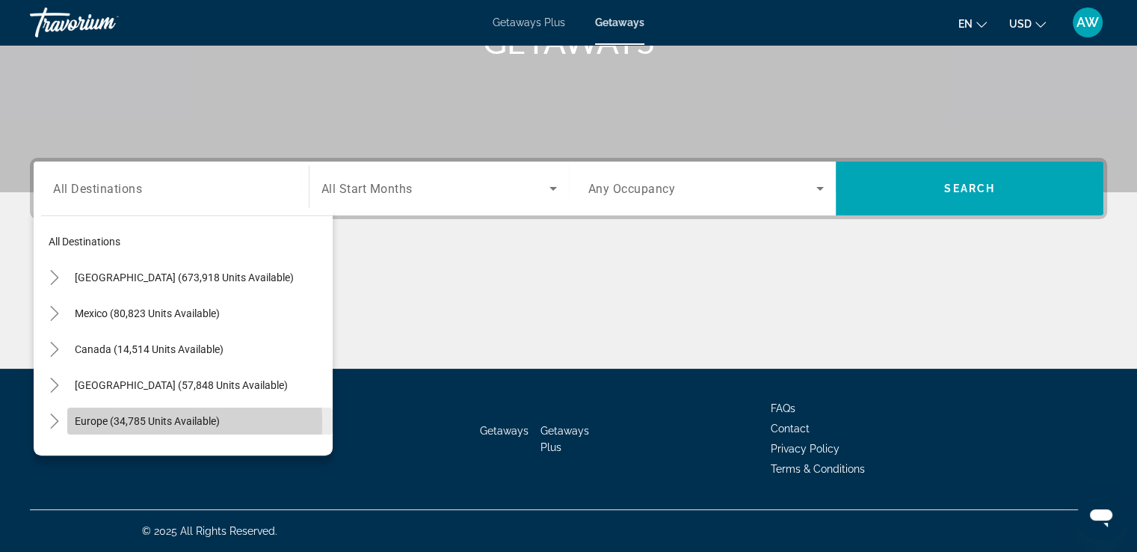
click at [138, 422] on span "Europe (34,785 units available)" at bounding box center [147, 421] width 145 height 12
type input "**********"
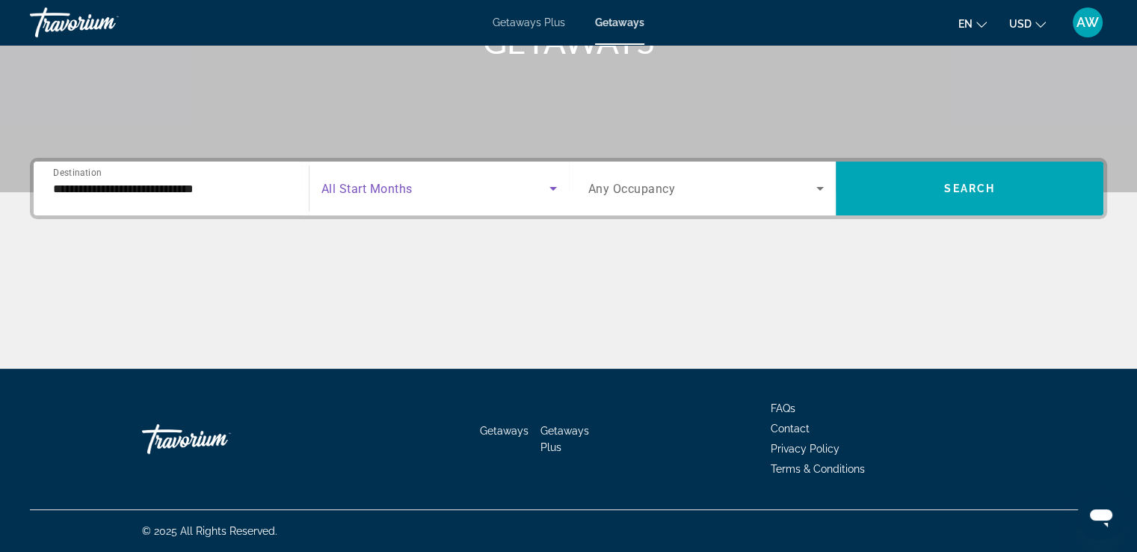
click at [550, 195] on icon "Search widget" at bounding box center [553, 188] width 18 height 18
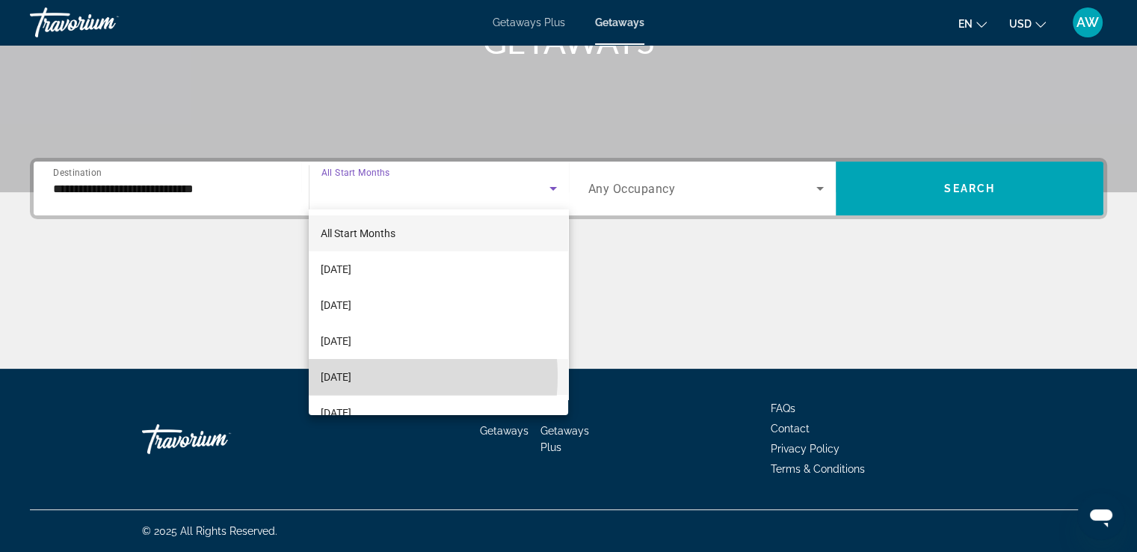
click at [351, 376] on span "[DATE]" at bounding box center [336, 377] width 31 height 18
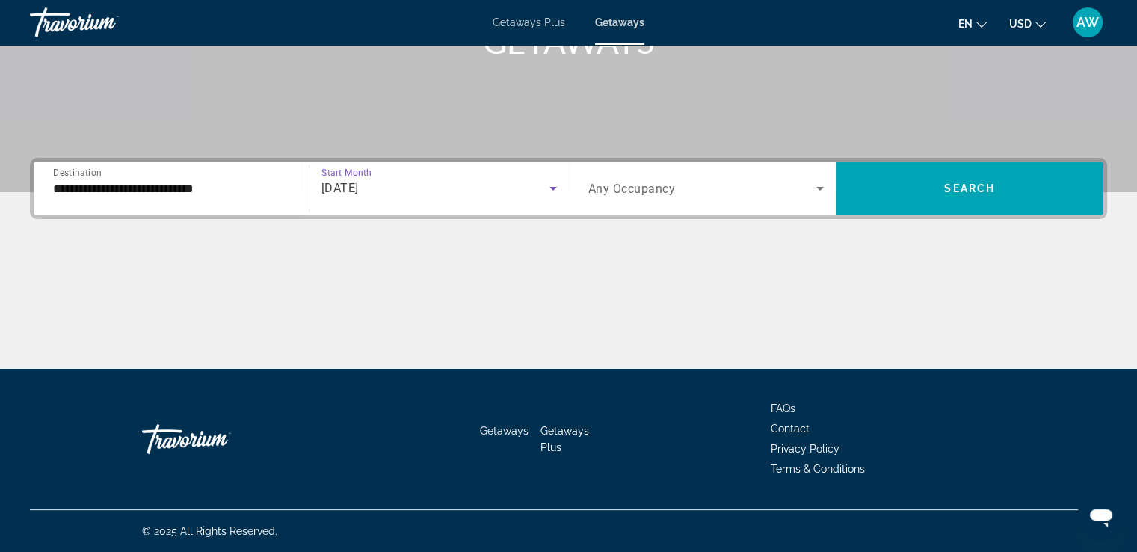
click at [824, 187] on icon "Search widget" at bounding box center [820, 188] width 18 height 18
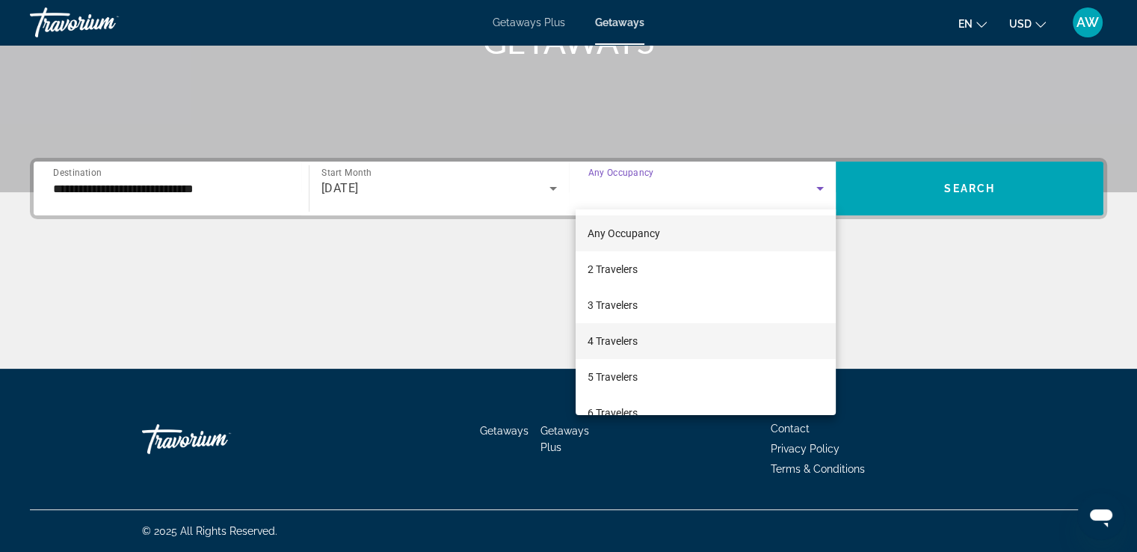
click at [648, 335] on mat-option "4 Travelers" at bounding box center [706, 341] width 260 height 36
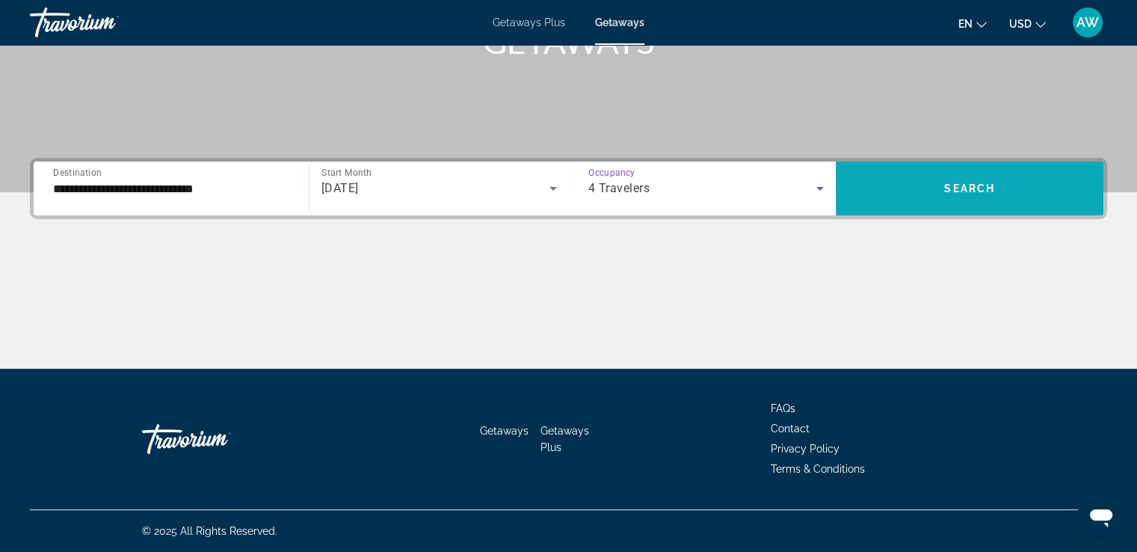
click at [975, 185] on span "Search" at bounding box center [969, 188] width 51 height 12
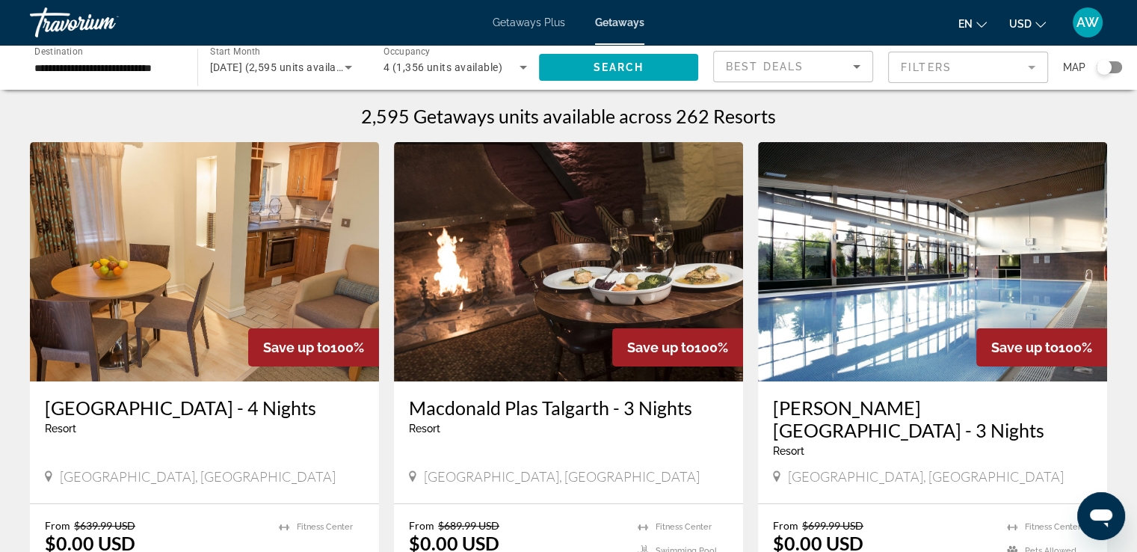
click at [1109, 68] on div "Search widget" at bounding box center [1104, 67] width 15 height 15
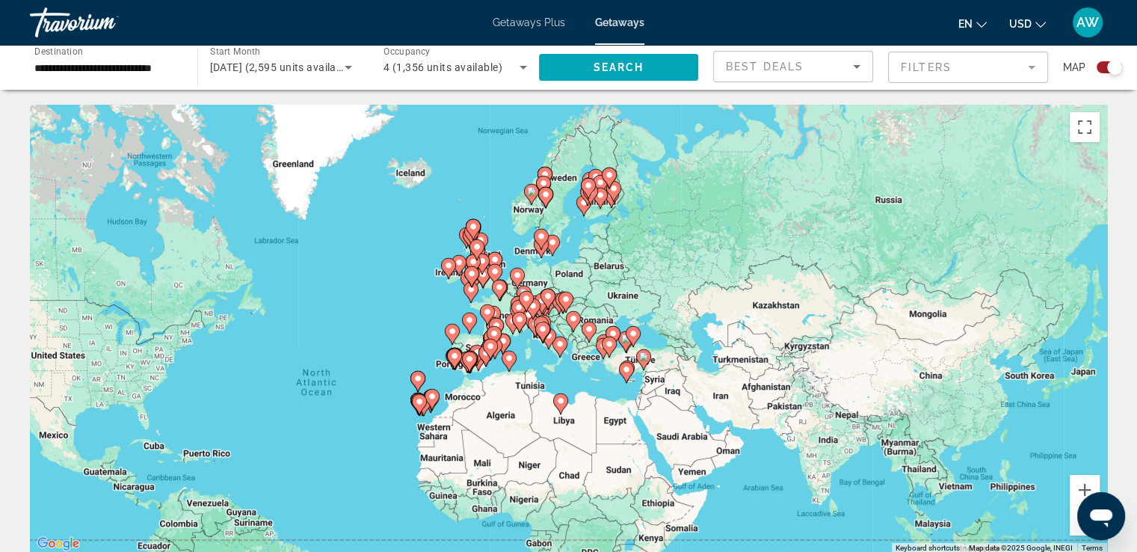
drag, startPoint x: 769, startPoint y: 297, endPoint x: 551, endPoint y: 378, distance: 232.0
click at [551, 378] on div "To activate drag with keyboard, press Alt + Enter. Once in keyboard drag state,…" at bounding box center [568, 329] width 1077 height 449
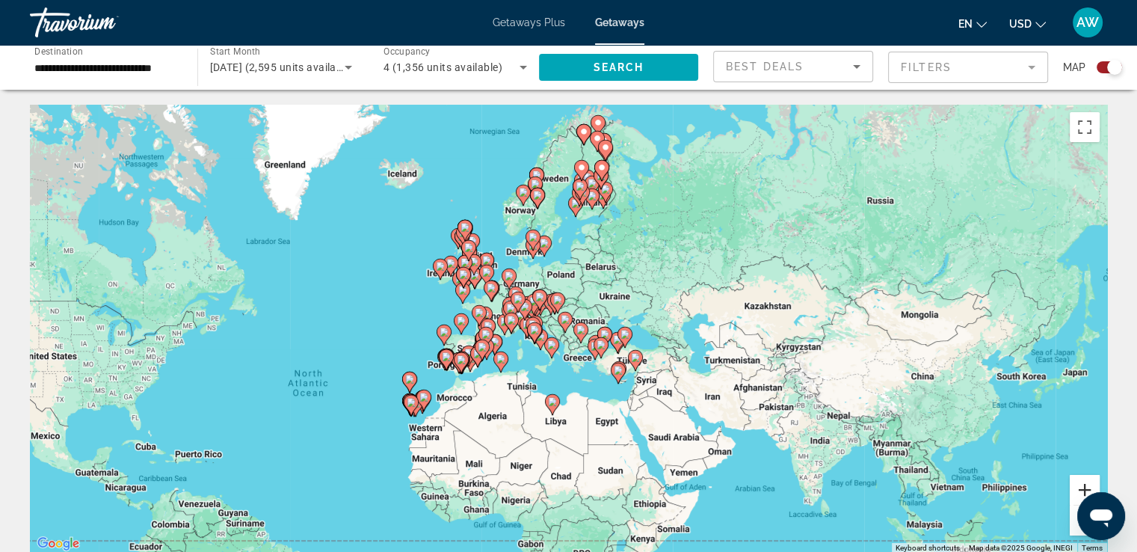
click at [1081, 486] on button "Zoom in" at bounding box center [1085, 490] width 30 height 30
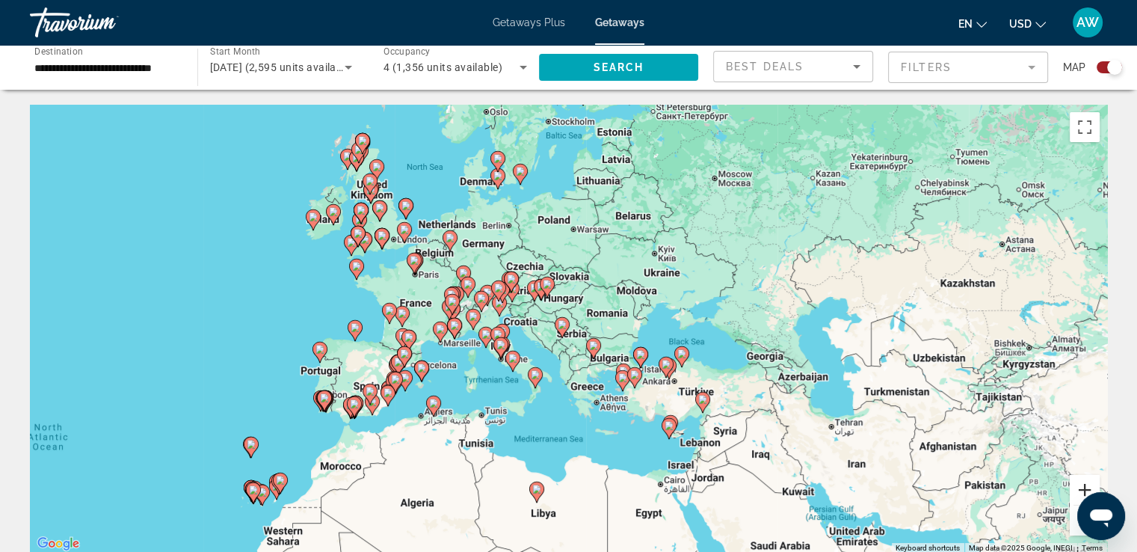
click at [1081, 486] on button "Zoom in" at bounding box center [1085, 490] width 30 height 30
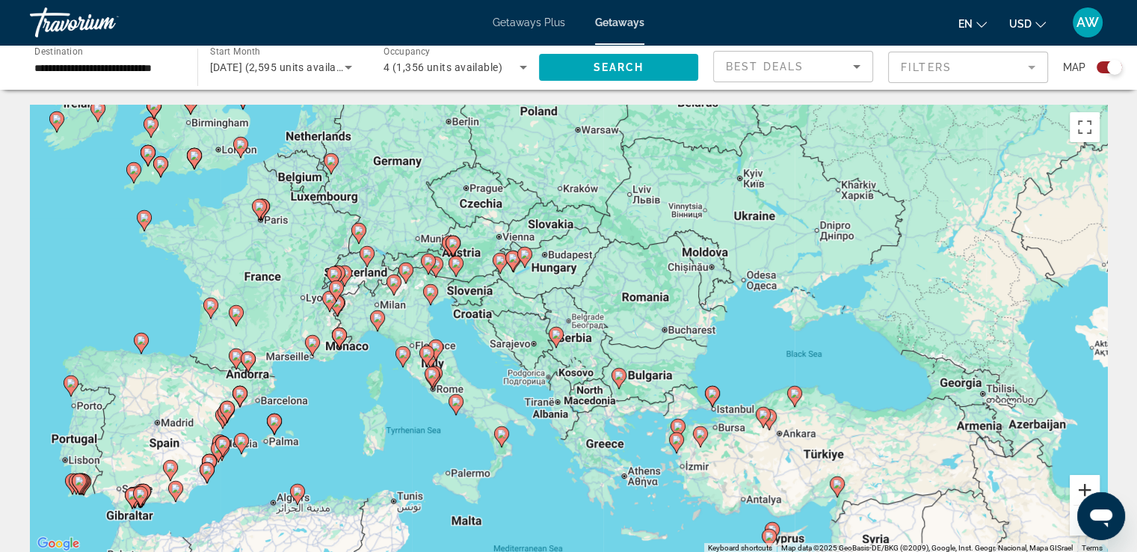
click at [1081, 486] on button "Zoom in" at bounding box center [1085, 490] width 30 height 30
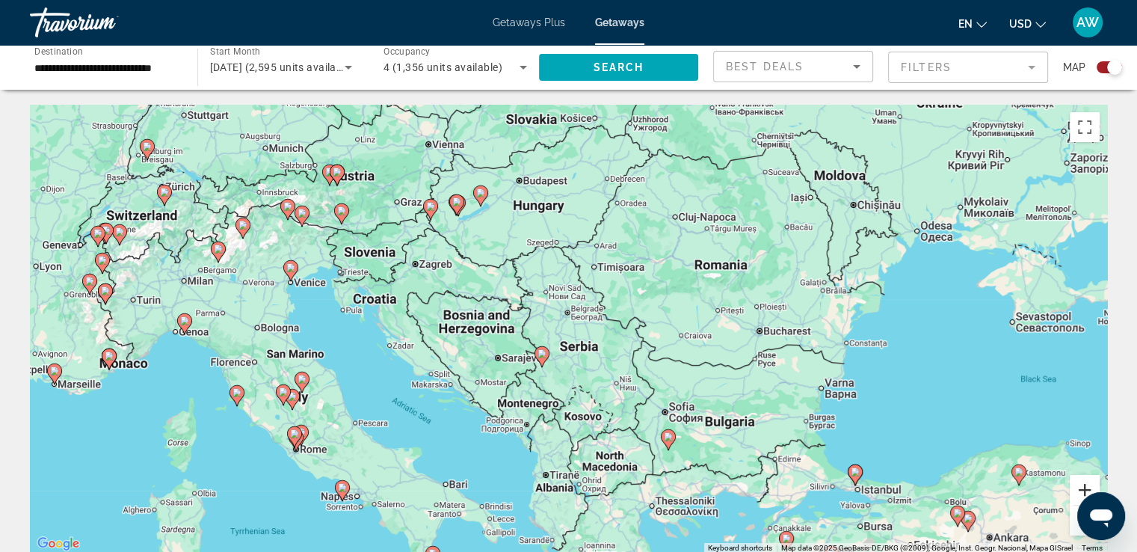
click at [1081, 486] on button "Zoom in" at bounding box center [1085, 490] width 30 height 30
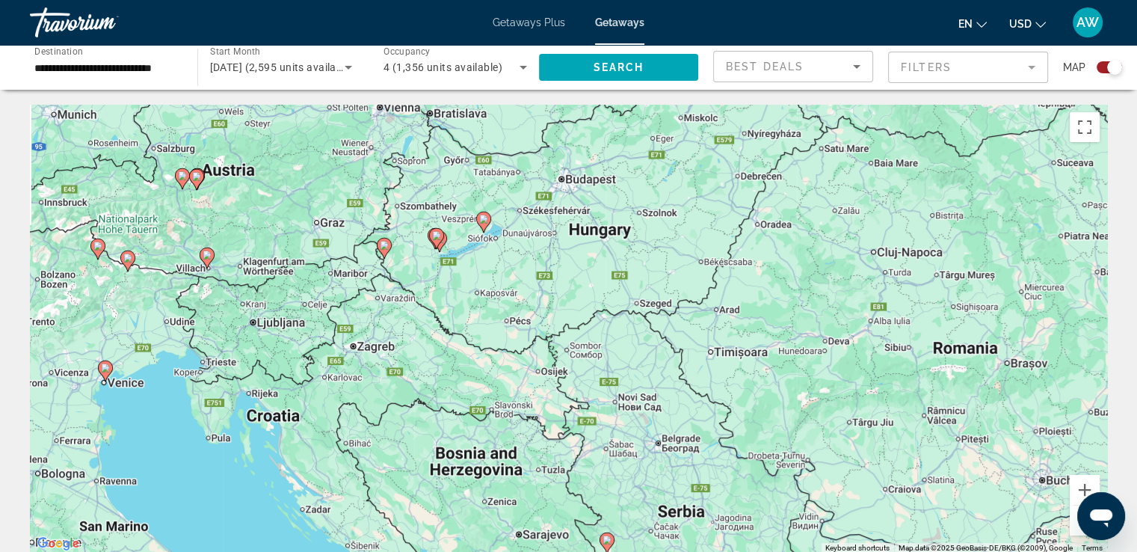
drag, startPoint x: 494, startPoint y: 309, endPoint x: 589, endPoint y: 461, distance: 179.0
click at [589, 461] on div "To activate drag with keyboard, press Alt + Enter. Once in keyboard drag state,…" at bounding box center [568, 329] width 1077 height 449
click at [204, 265] on gmp-advanced-marker "Main content" at bounding box center [207, 258] width 15 height 22
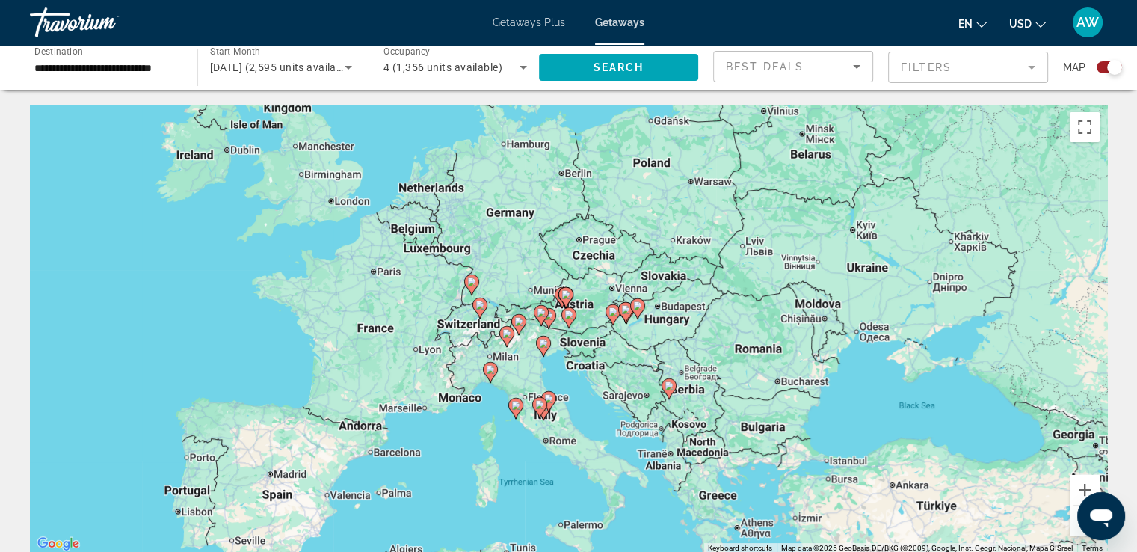
click at [615, 323] on gmp-advanced-marker "Main content" at bounding box center [613, 315] width 15 height 22
type input "**********"
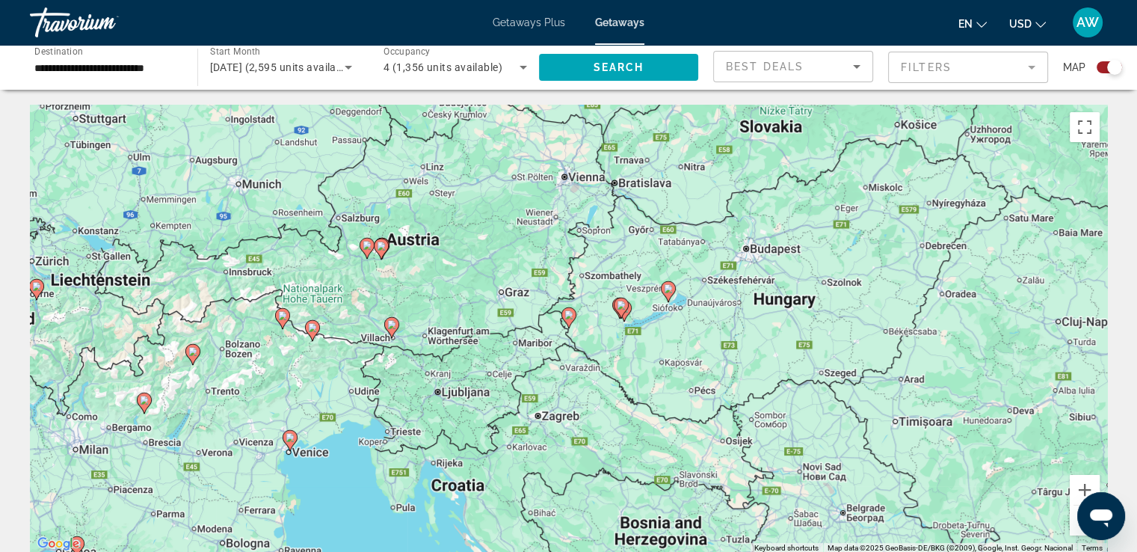
click at [568, 318] on image "Main content" at bounding box center [568, 314] width 9 height 9
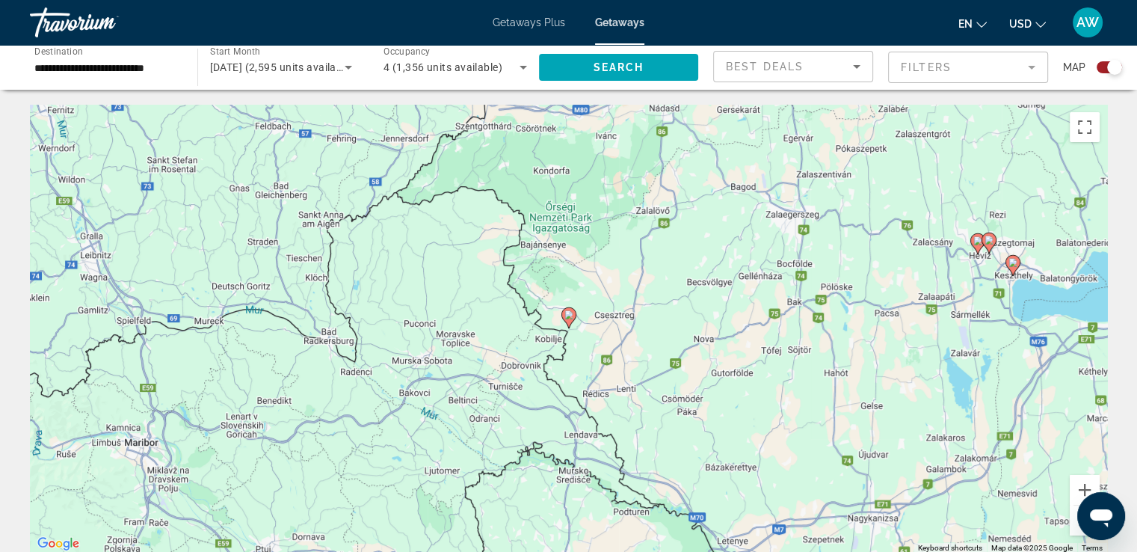
click at [570, 320] on icon "Main content" at bounding box center [567, 317] width 13 height 19
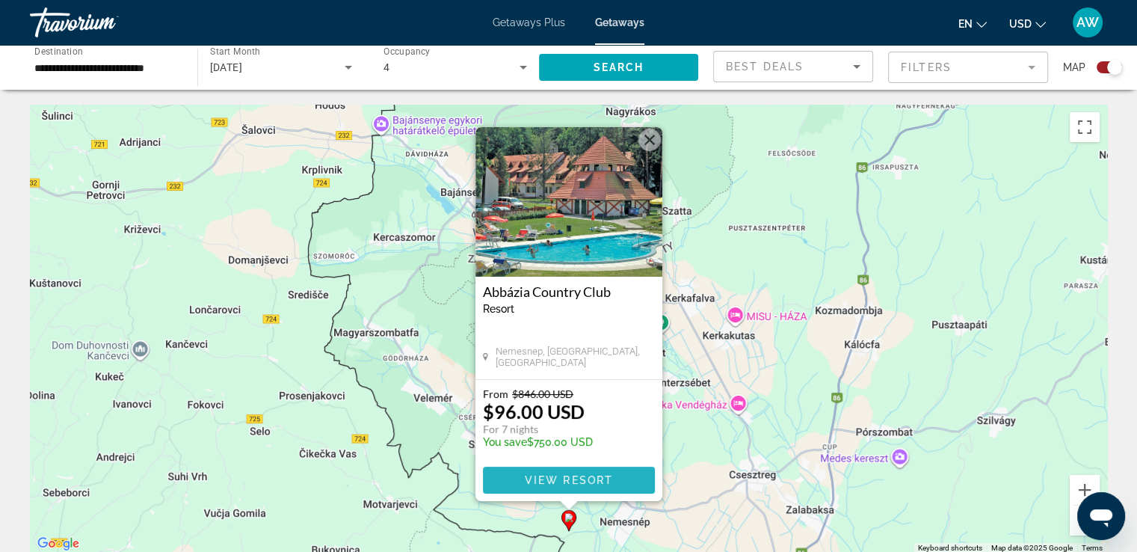
click at [571, 475] on span "View Resort" at bounding box center [568, 480] width 88 height 12
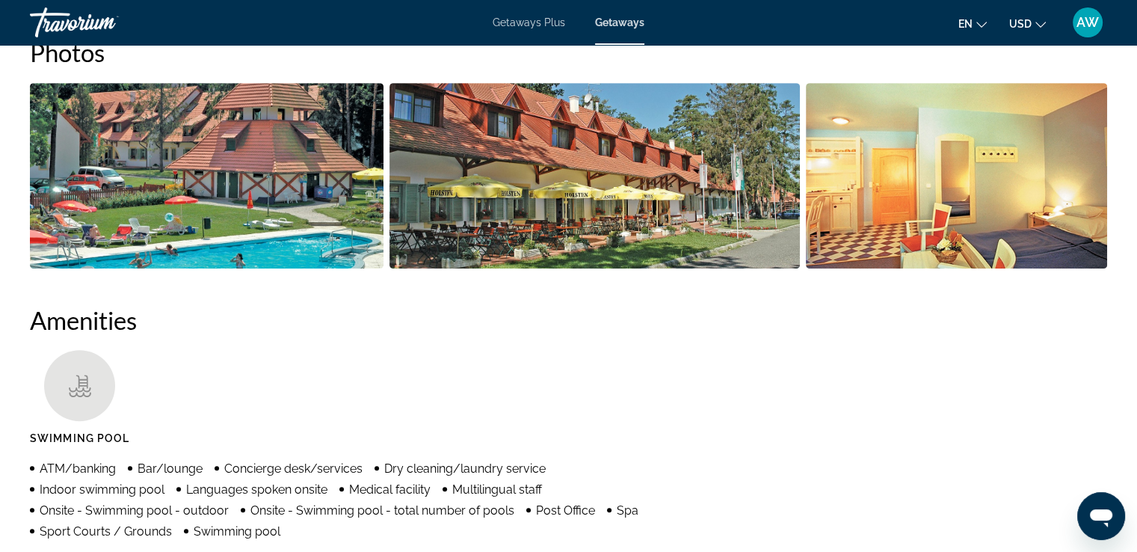
scroll to position [754, 0]
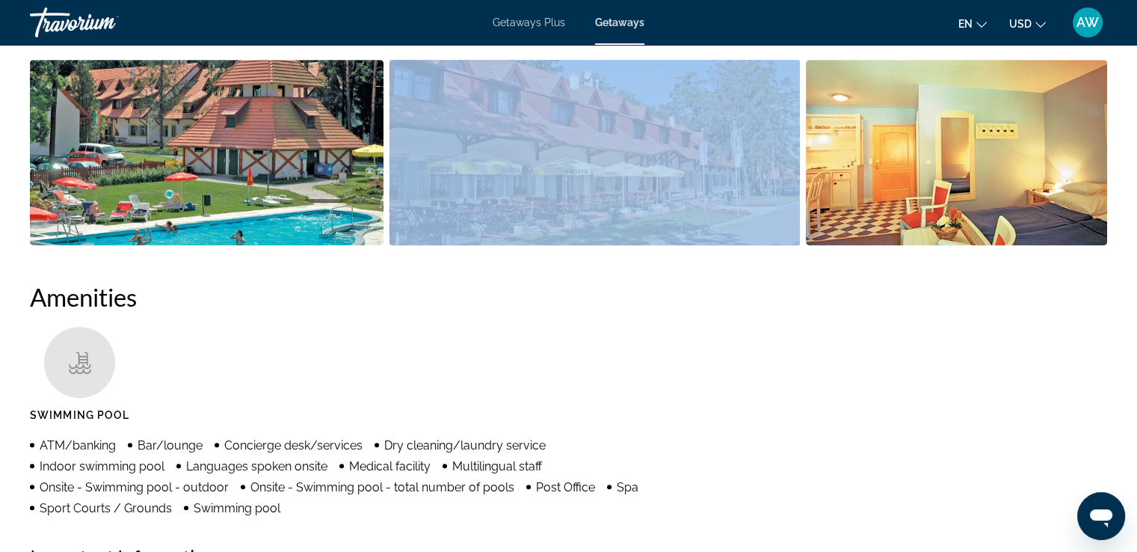
drag, startPoint x: 885, startPoint y: 55, endPoint x: 724, endPoint y: 60, distance: 160.8
click at [724, 60] on div "Photos" at bounding box center [568, 133] width 1077 height 238
